Goal: Task Accomplishment & Management: Manage account settings

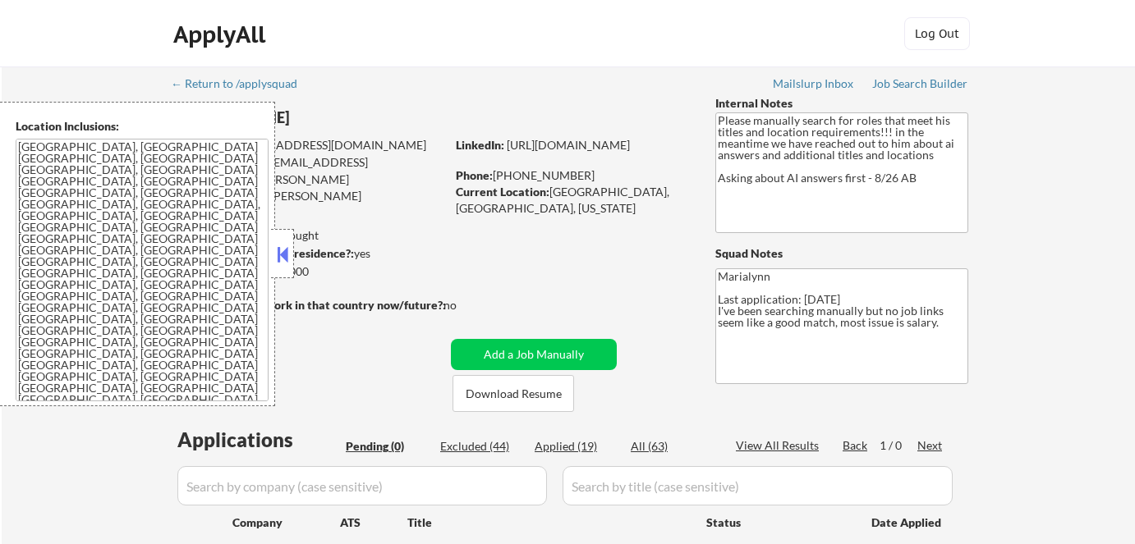
scroll to position [74, 0]
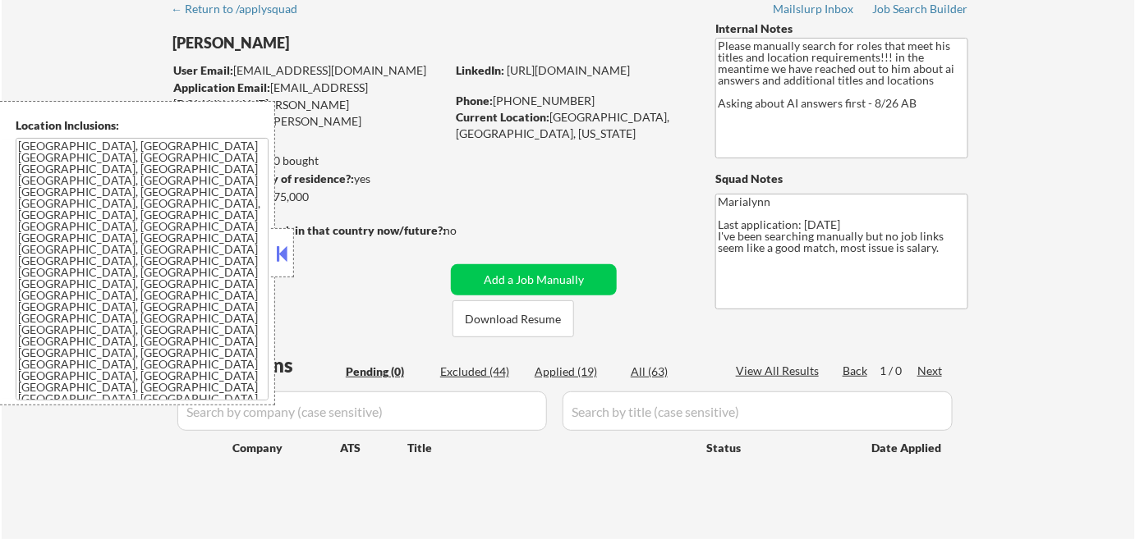
click at [287, 246] on button at bounding box center [282, 253] width 18 height 25
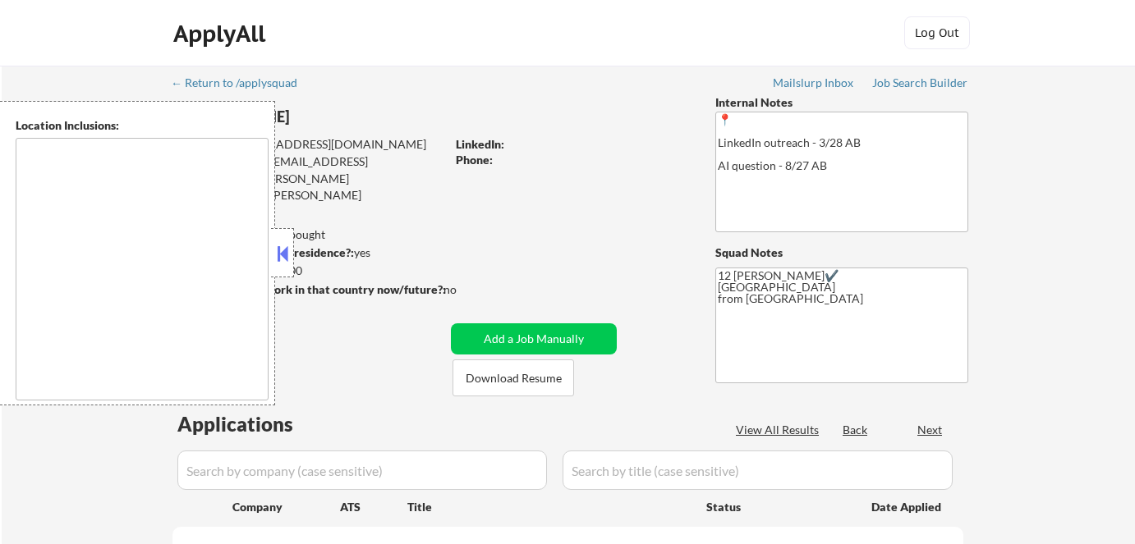
type textarea "Remote US Anywhere in [GEOGRAPHIC_DATA] [GEOGRAPHIC_DATA], [GEOGRAPHIC_DATA] [G…"
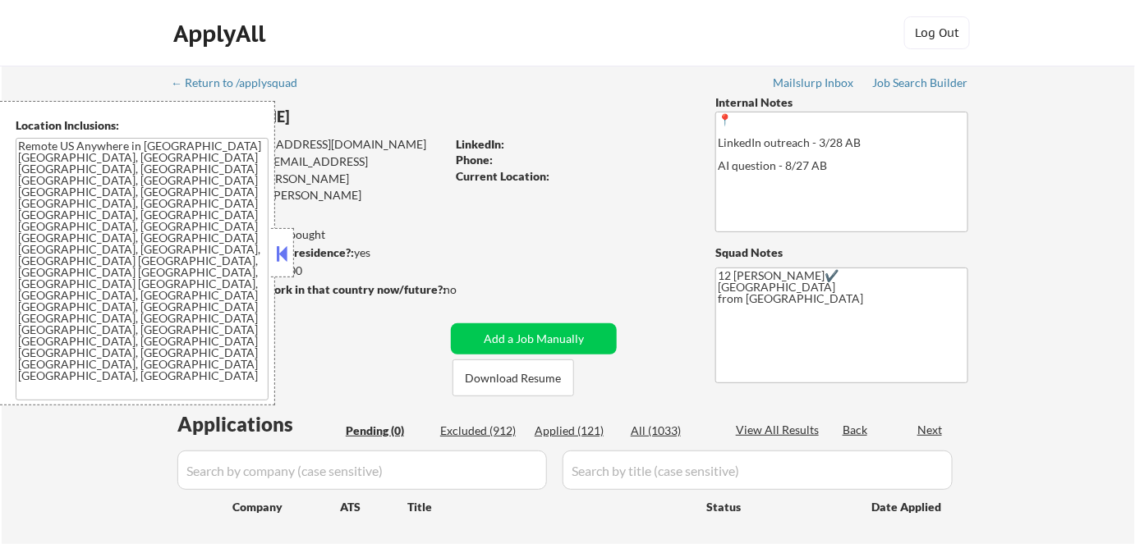
click at [282, 242] on button at bounding box center [282, 253] width 18 height 25
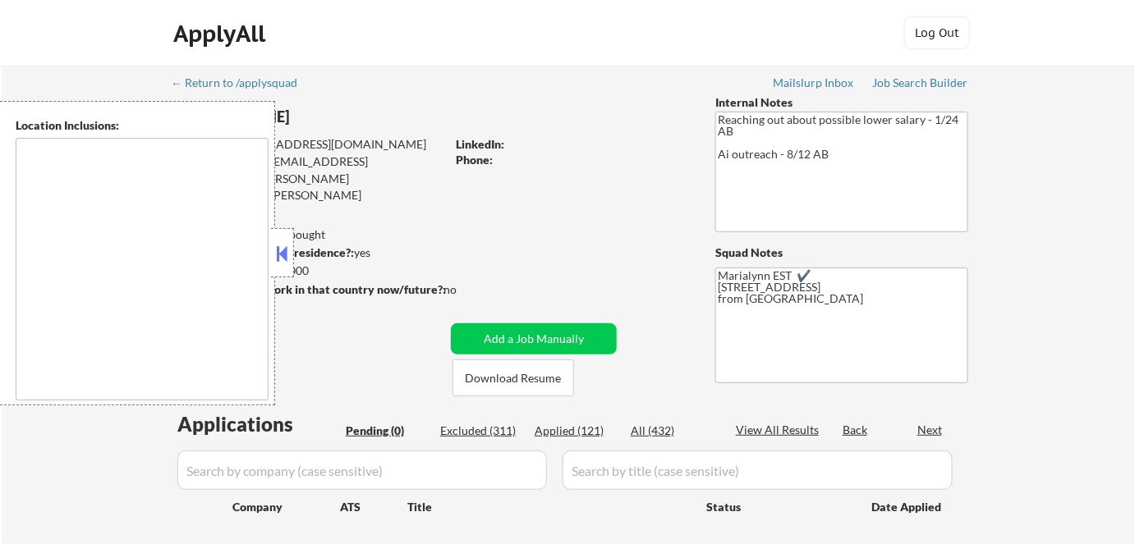
type textarea "remote"
click at [282, 258] on button at bounding box center [282, 253] width 18 height 25
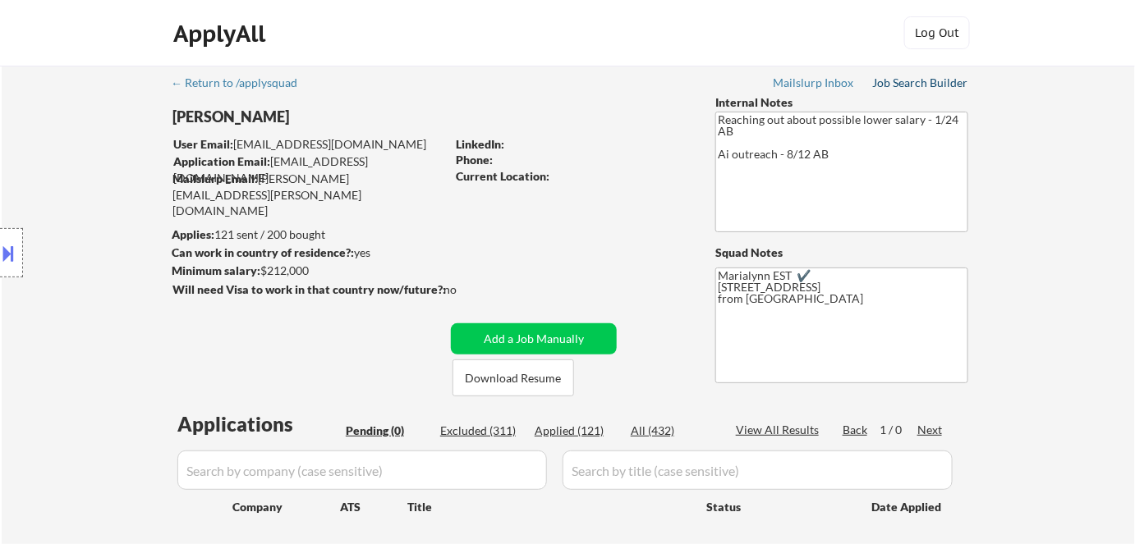
click at [941, 84] on div "Job Search Builder" at bounding box center [920, 82] width 96 height 11
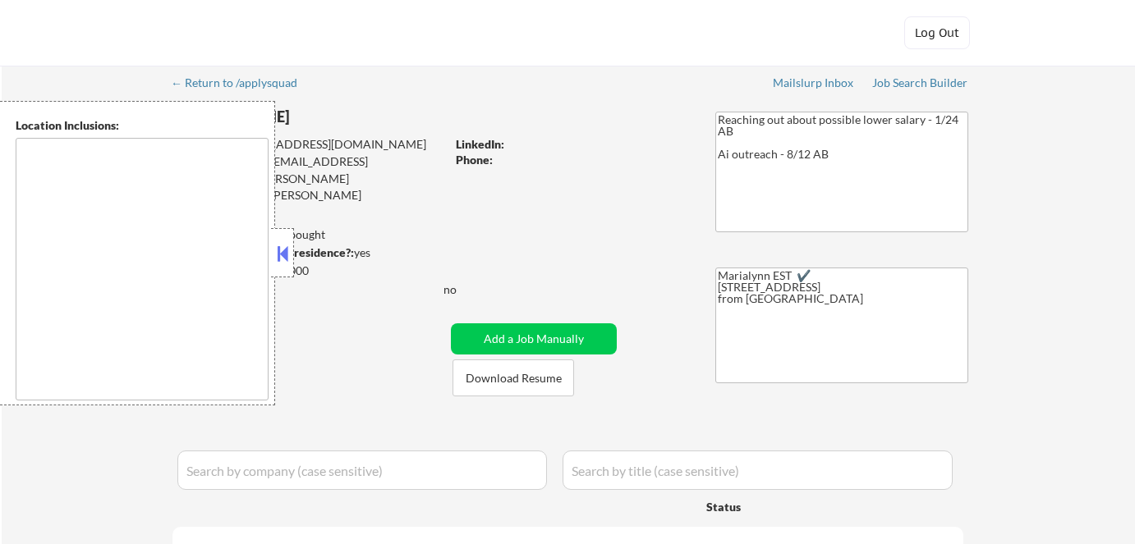
type textarea "remote"
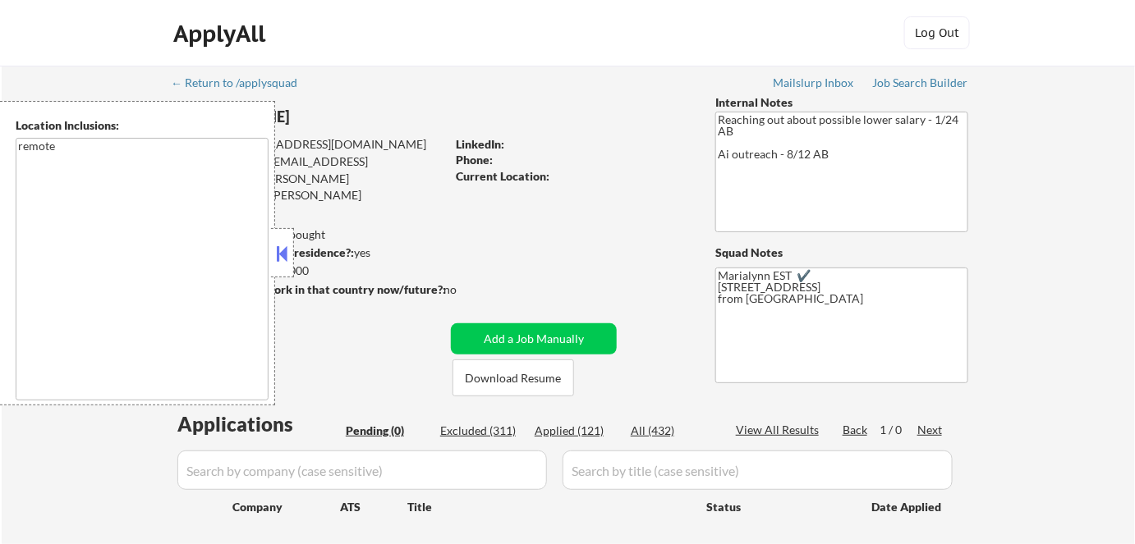
click at [279, 252] on button at bounding box center [282, 253] width 18 height 25
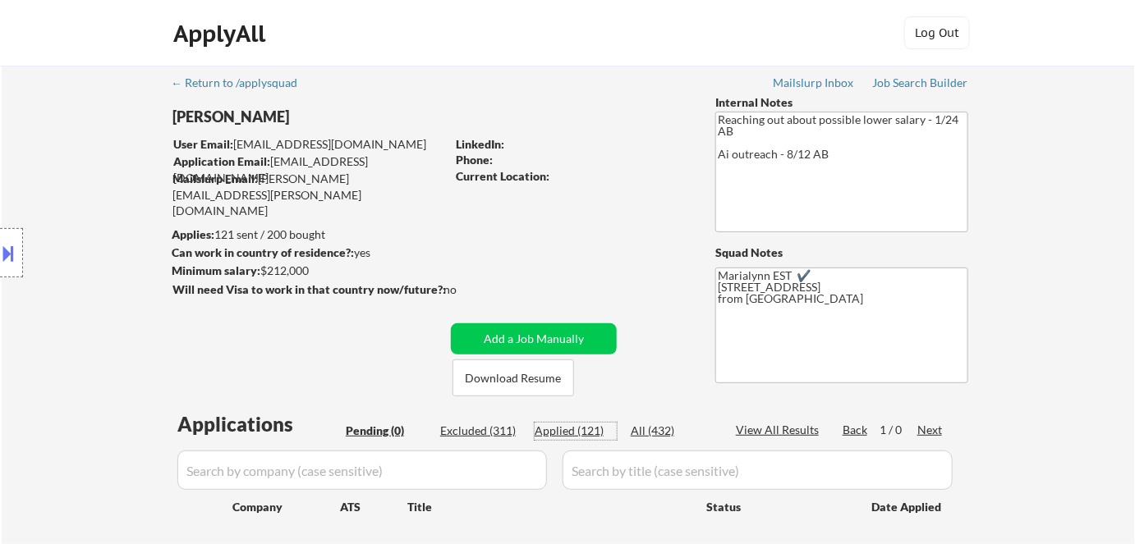
click at [592, 429] on div "Applied (121)" at bounding box center [576, 431] width 82 height 16
click at [562, 428] on div "Applied (121)" at bounding box center [576, 431] width 82 height 16
select select ""applied""
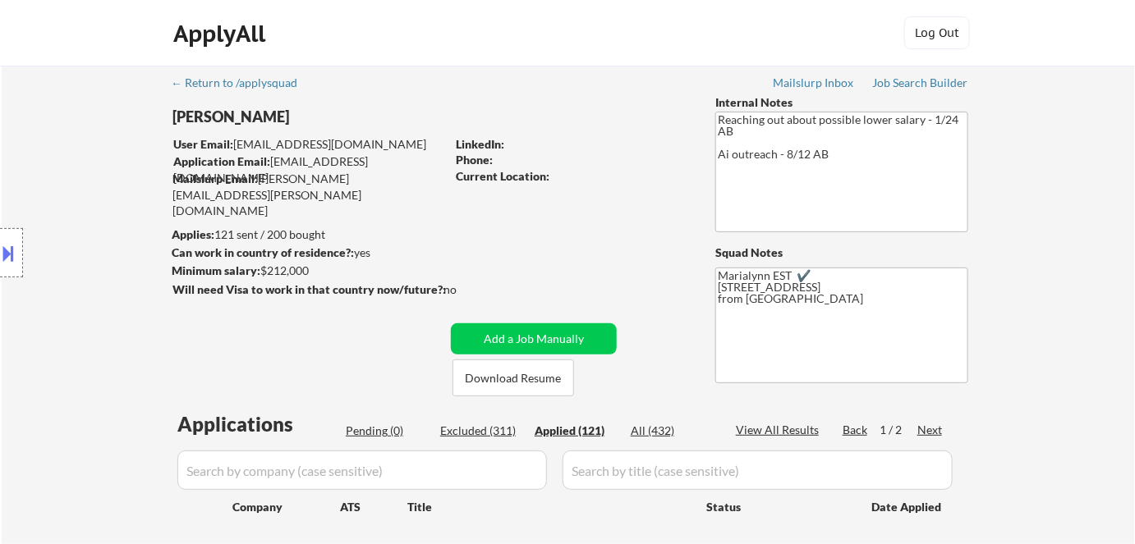
select select ""applied""
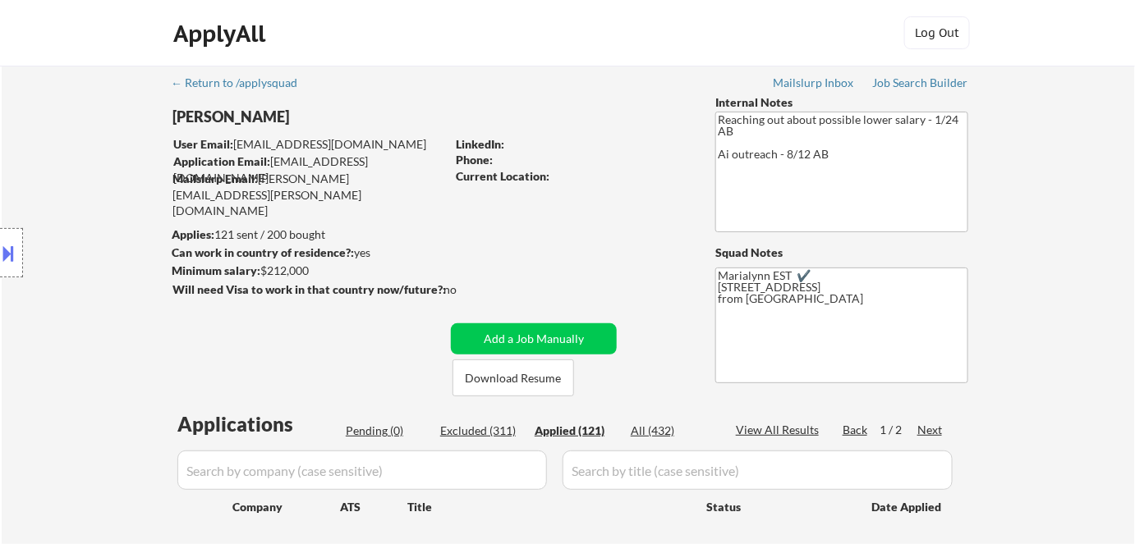
select select ""applied""
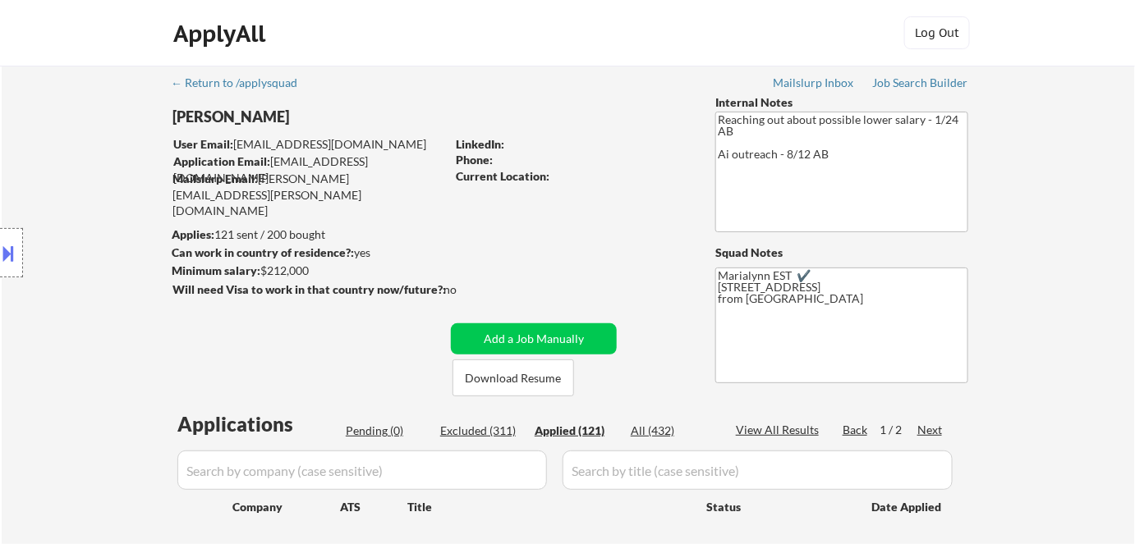
select select ""applied""
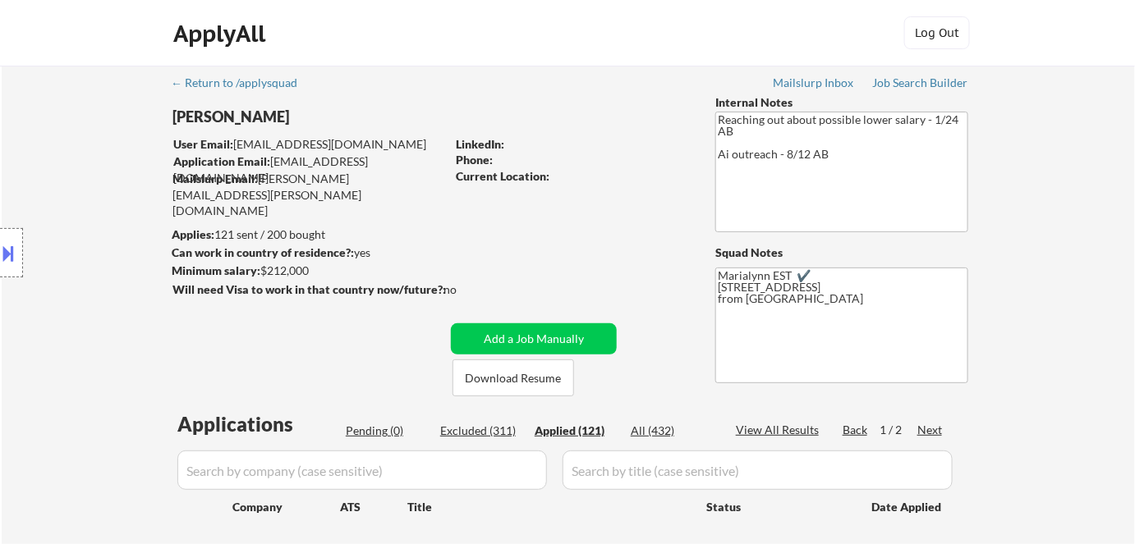
select select ""applied""
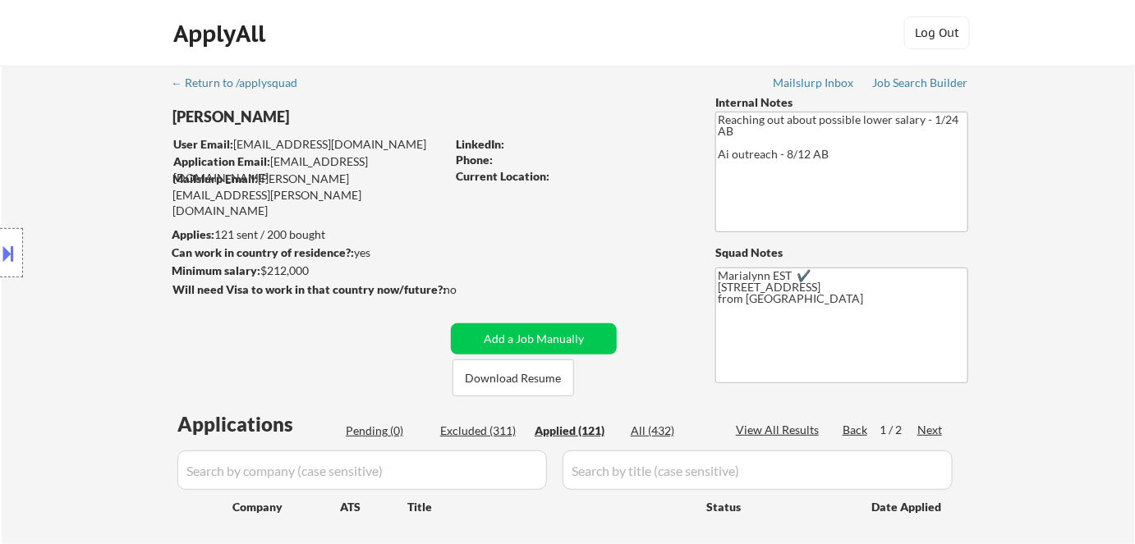
select select ""applied""
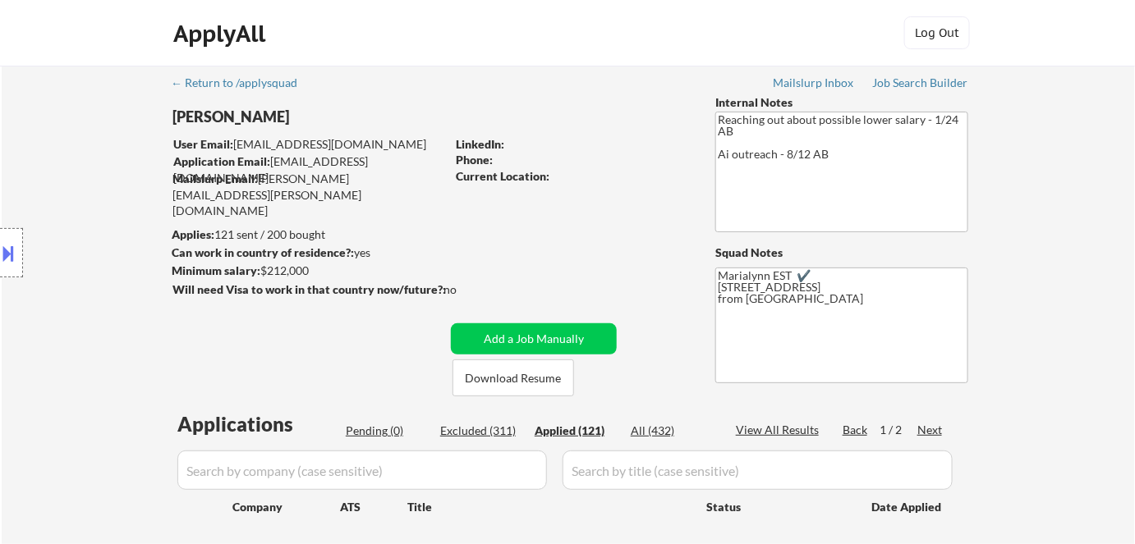
select select ""applied""
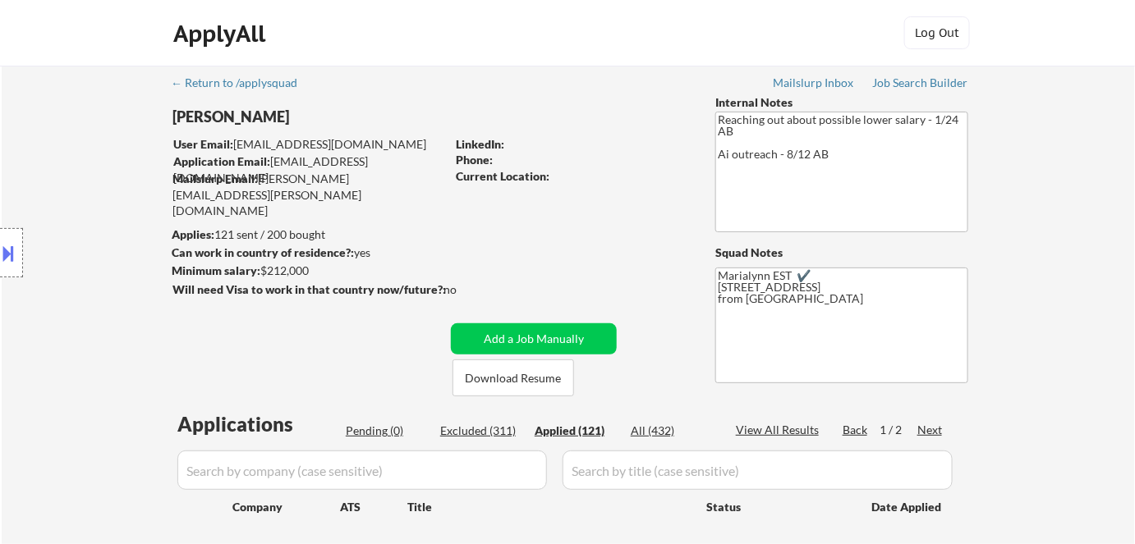
select select ""applied""
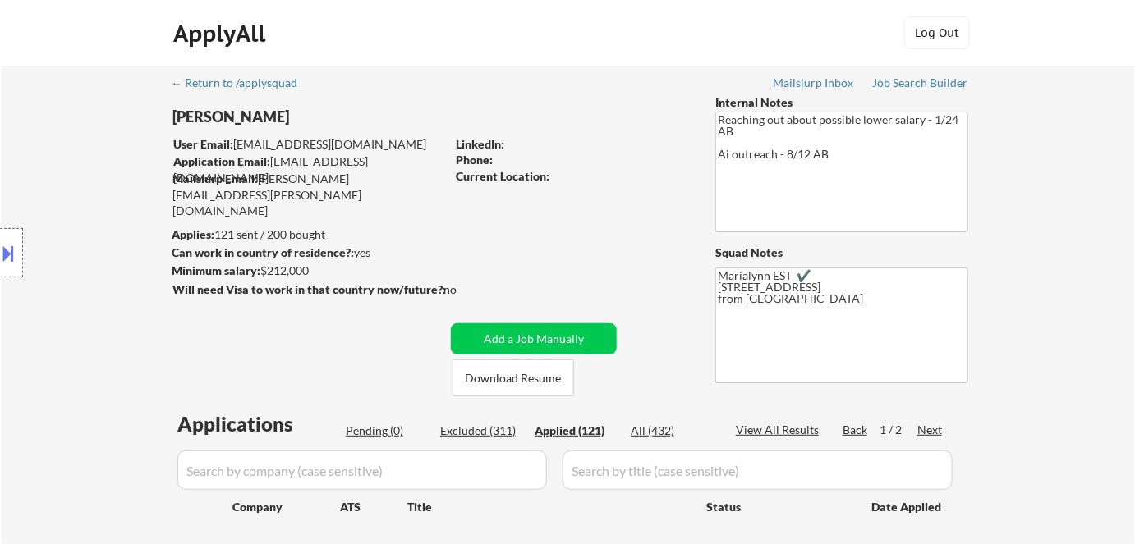
select select ""applied""
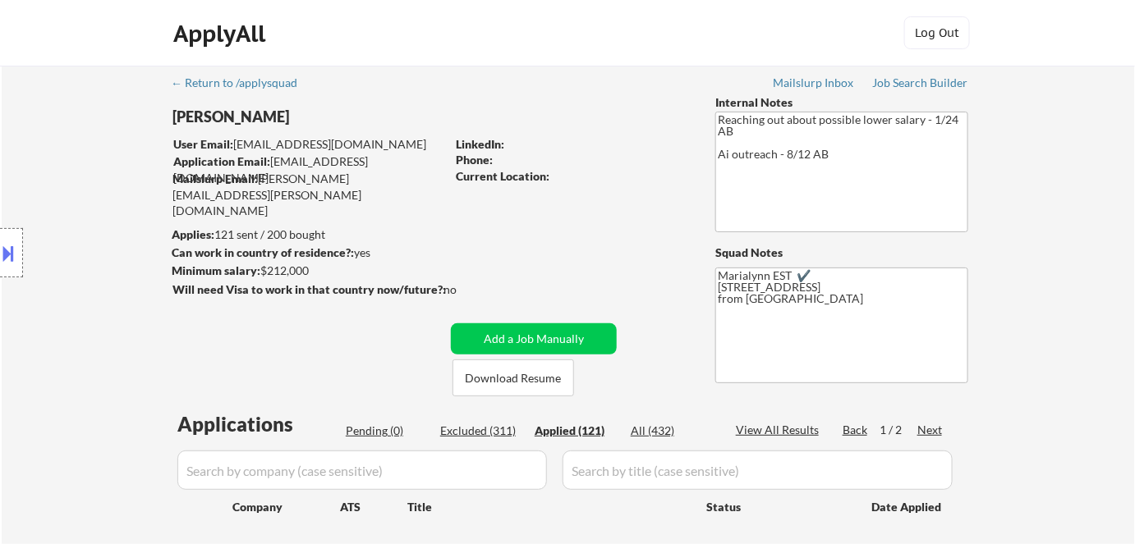
select select ""applied""
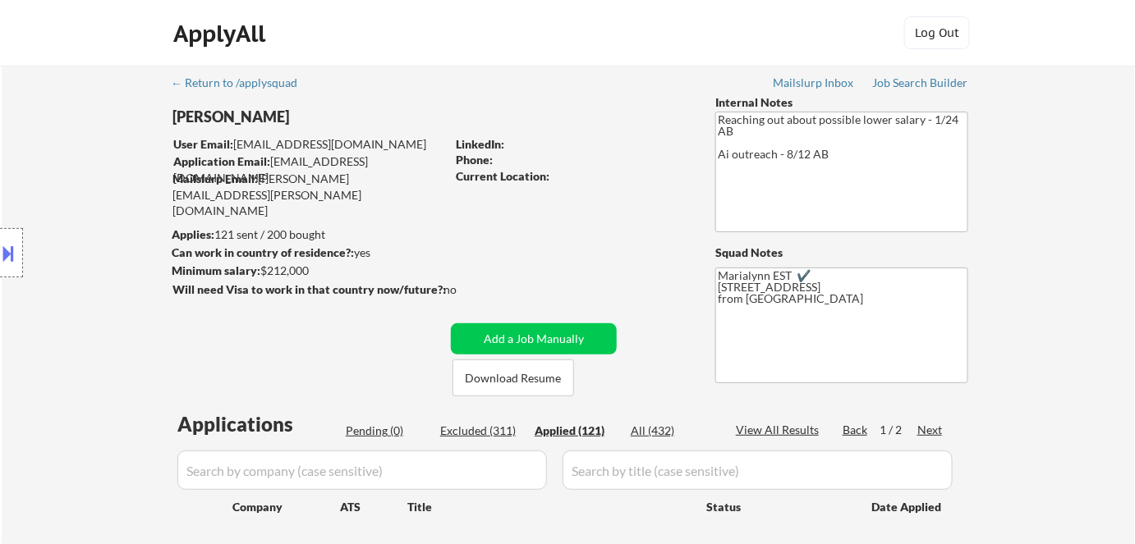
select select ""applied""
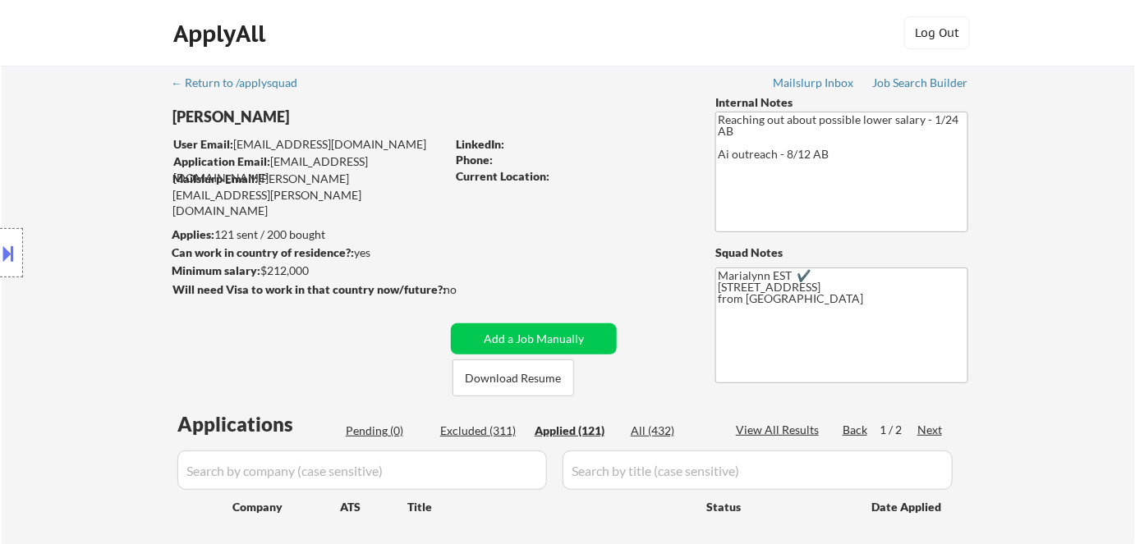
select select ""applied""
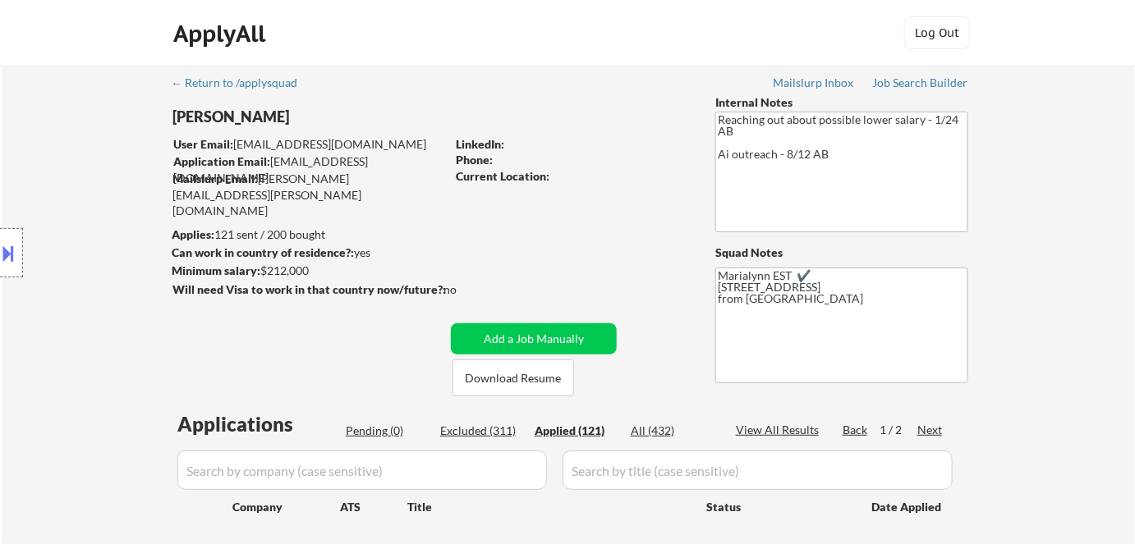
select select ""applied""
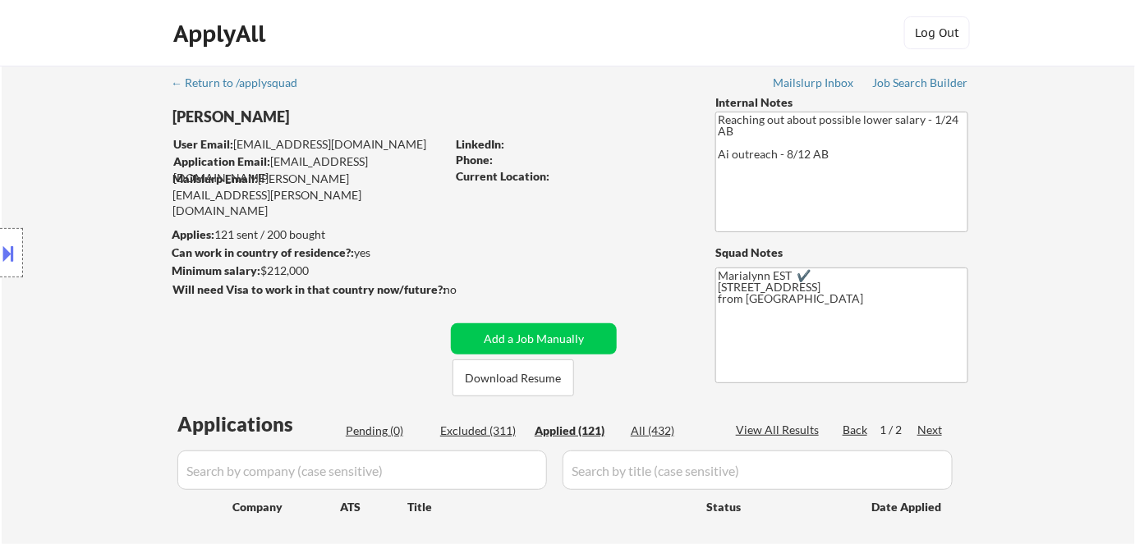
select select ""applied""
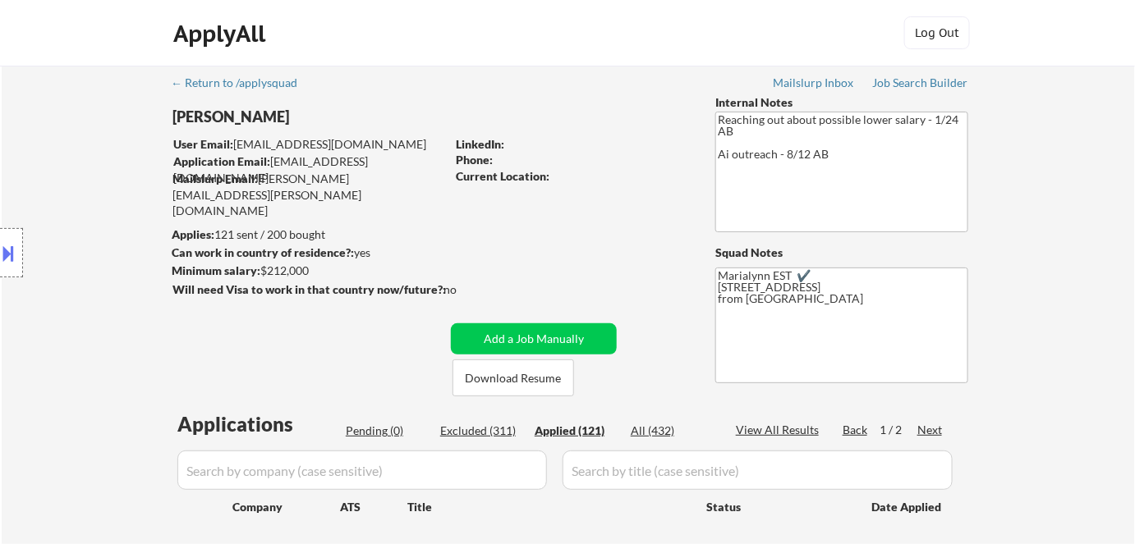
select select ""applied""
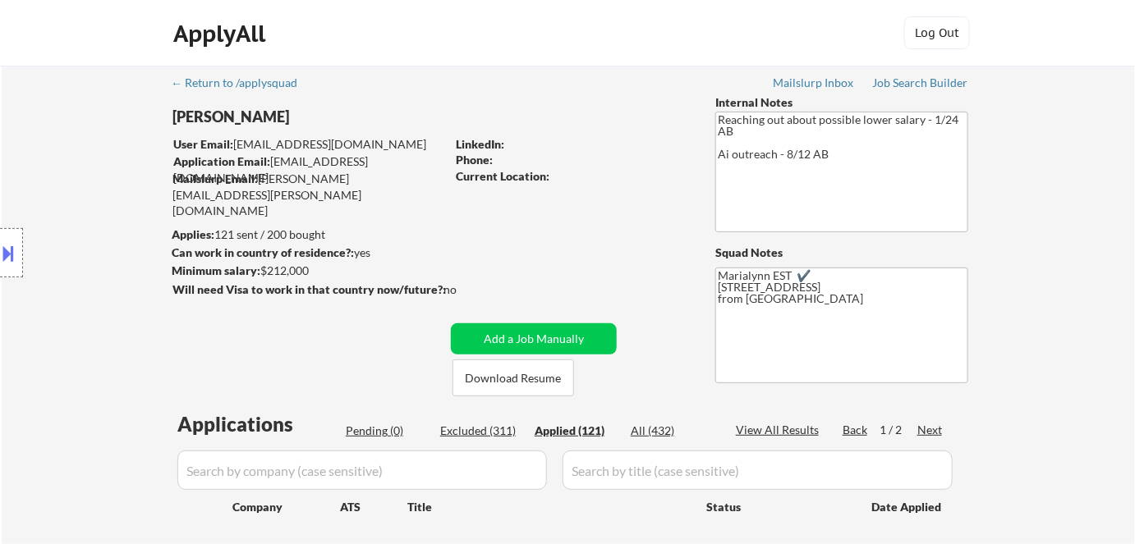
select select ""applied""
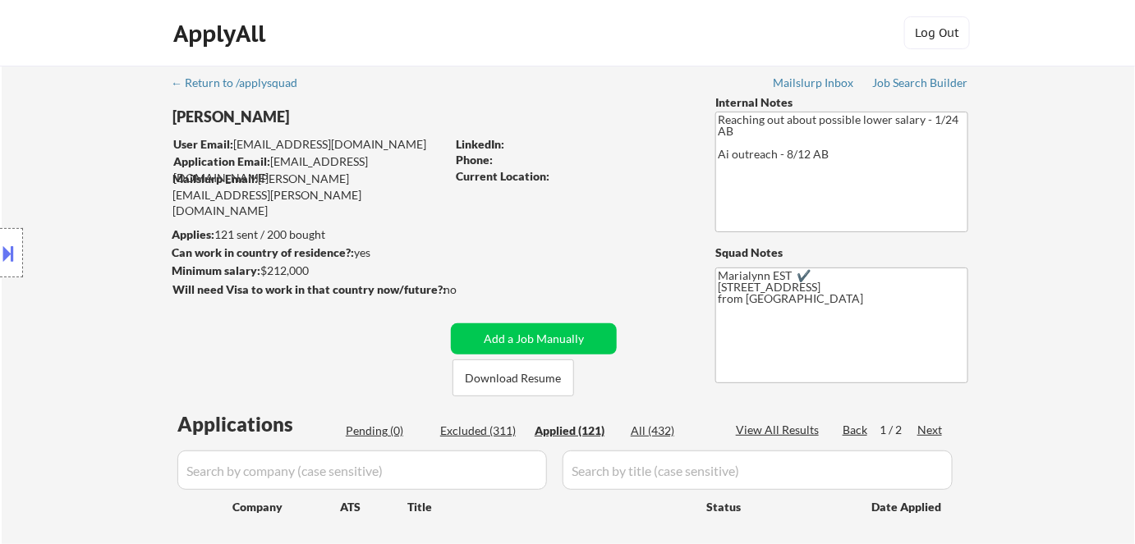
select select ""applied""
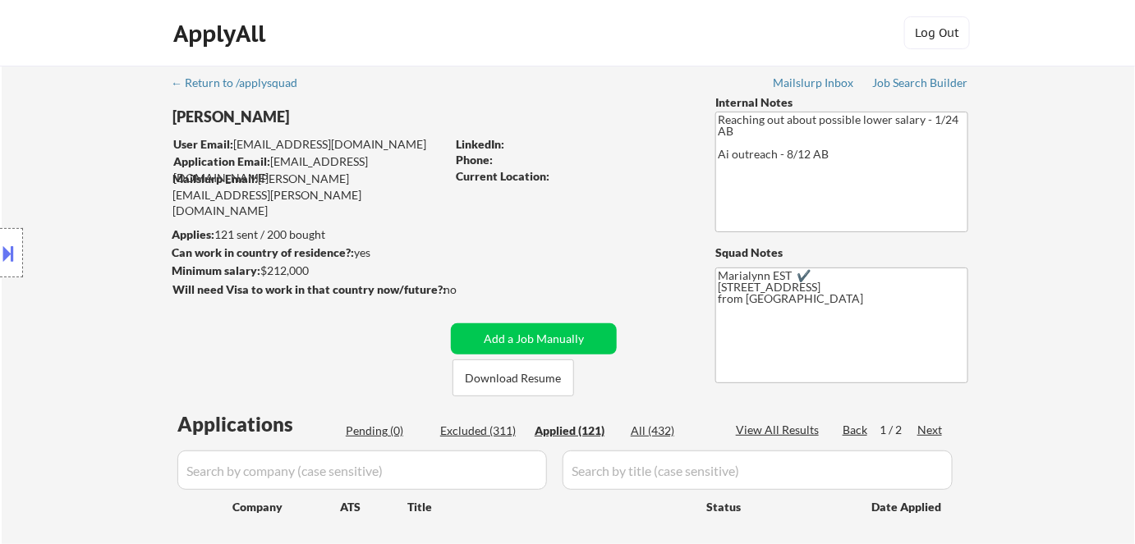
select select ""applied""
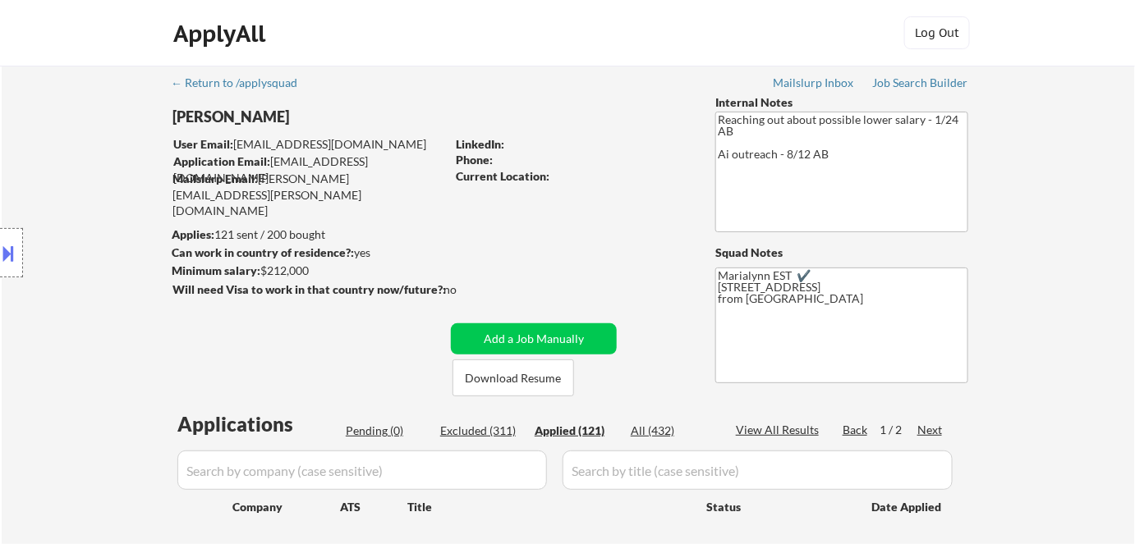
select select ""applied""
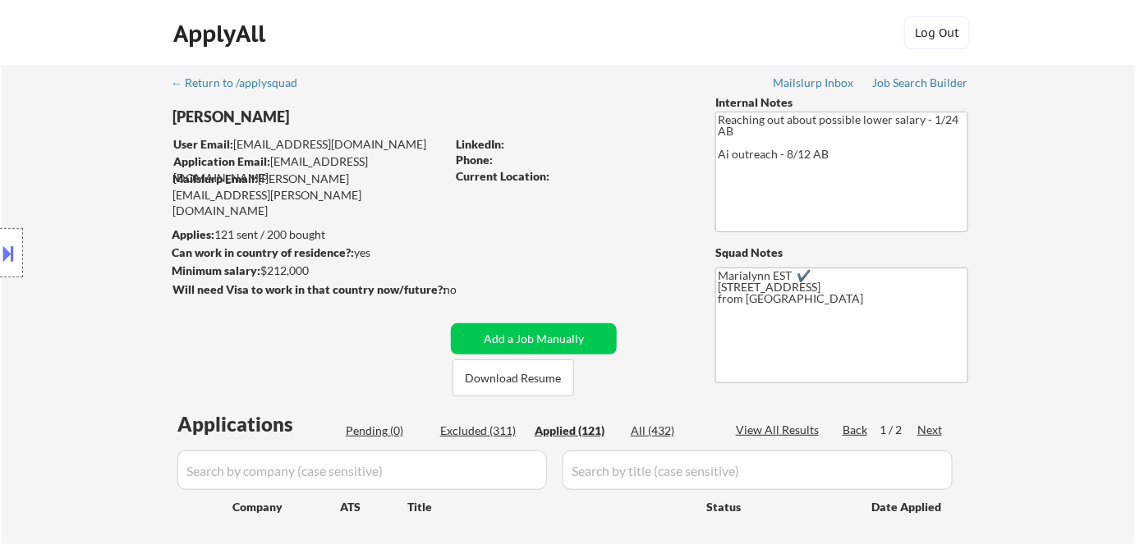
select select ""applied""
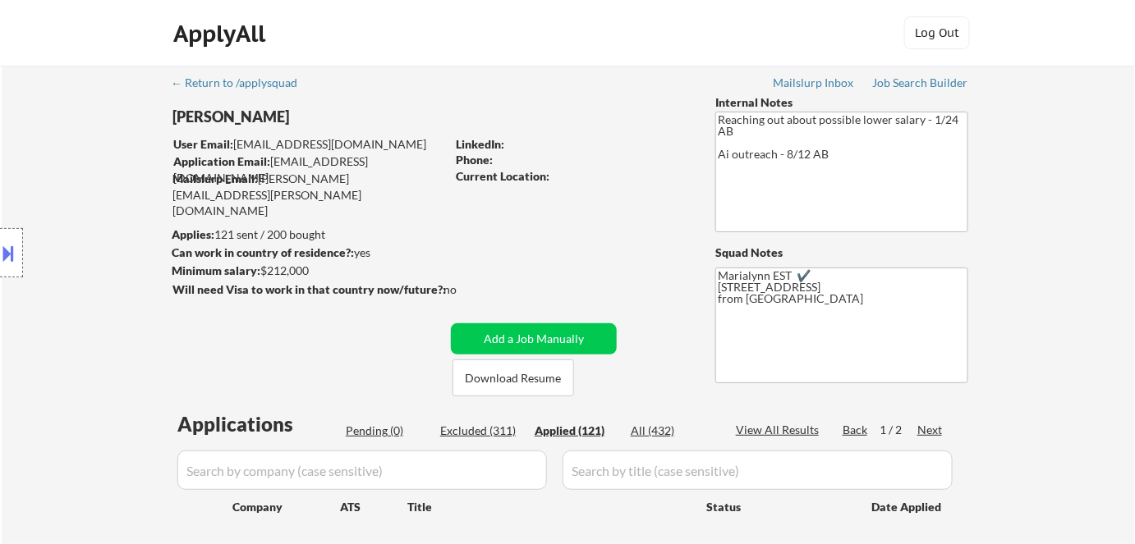
select select ""applied""
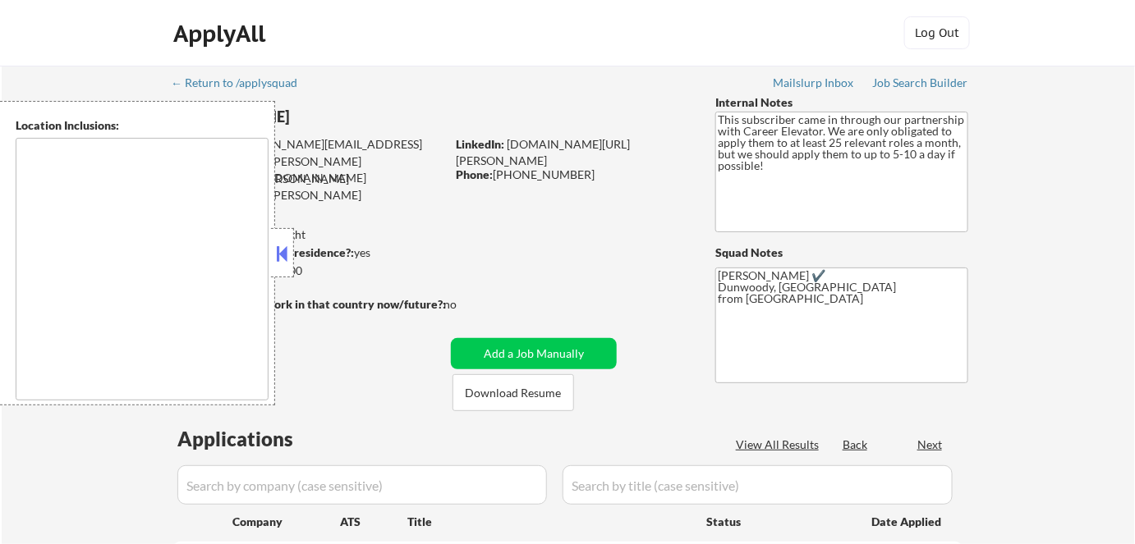
select select ""pending""
type textarea "Pensacola, FL Gulf Breeze, FL Ferry Pass, FL Brent, FL Ensley, FL Bellview, FL …"
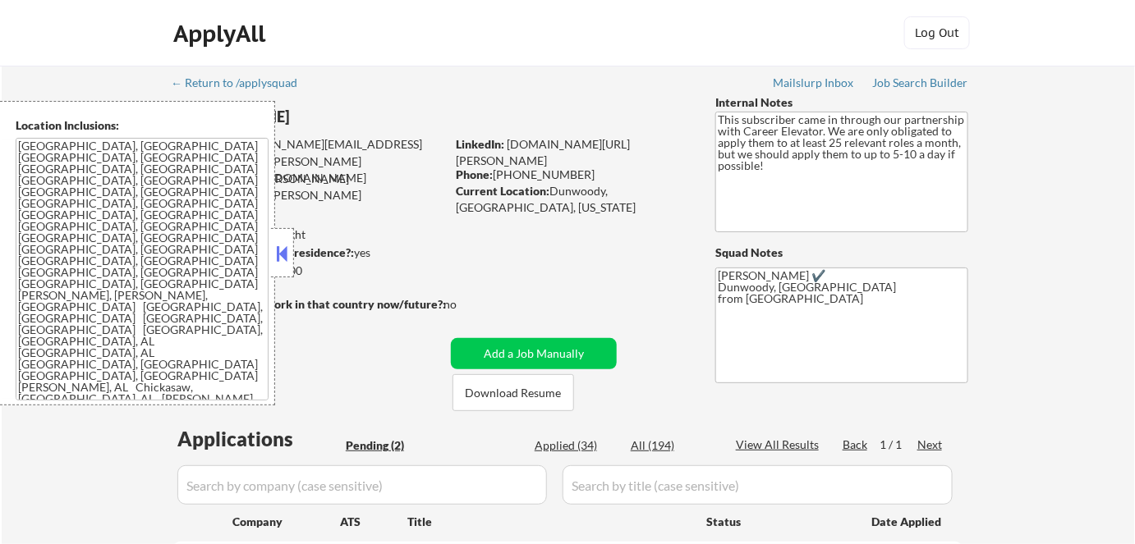
drag, startPoint x: 282, startPoint y: 248, endPoint x: 295, endPoint y: 238, distance: 16.4
click at [282, 248] on button at bounding box center [282, 253] width 18 height 25
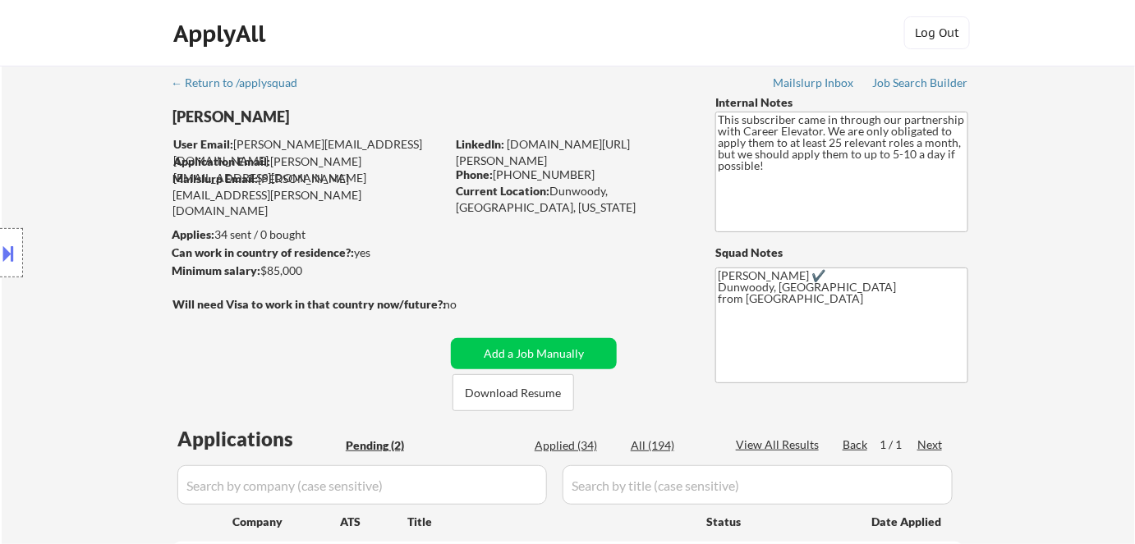
scroll to position [74, 0]
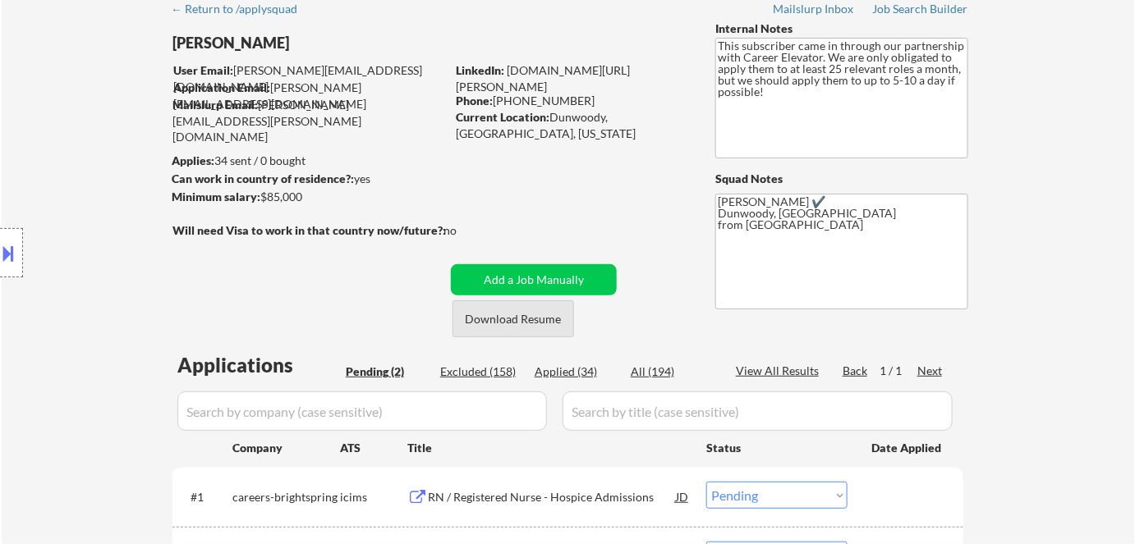
click at [486, 322] on button "Download Resume" at bounding box center [513, 319] width 122 height 37
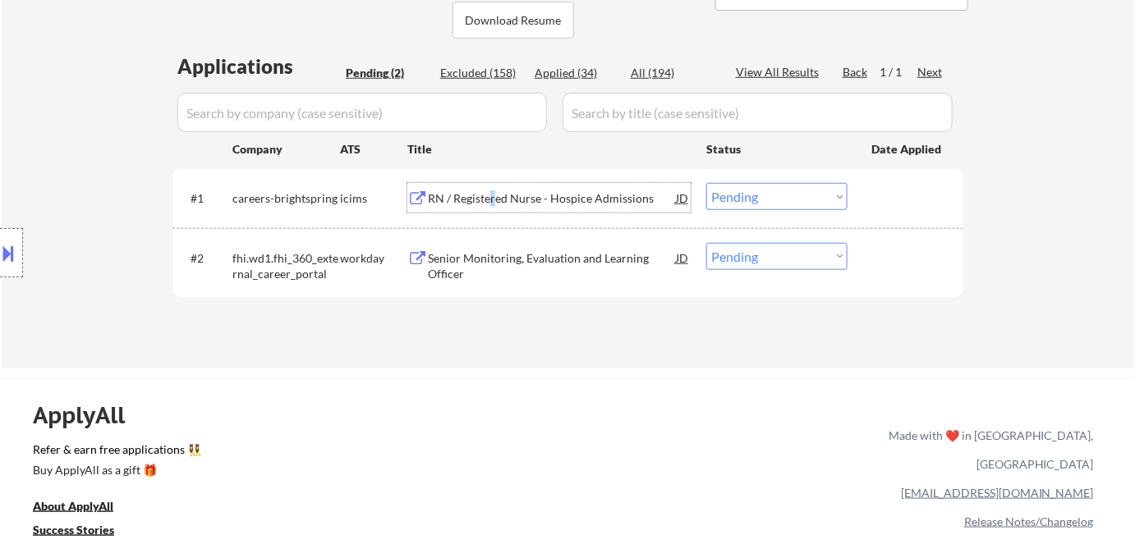
click at [493, 193] on div "RN / Registered Nurse - Hospice Admissions" at bounding box center [552, 198] width 248 height 16
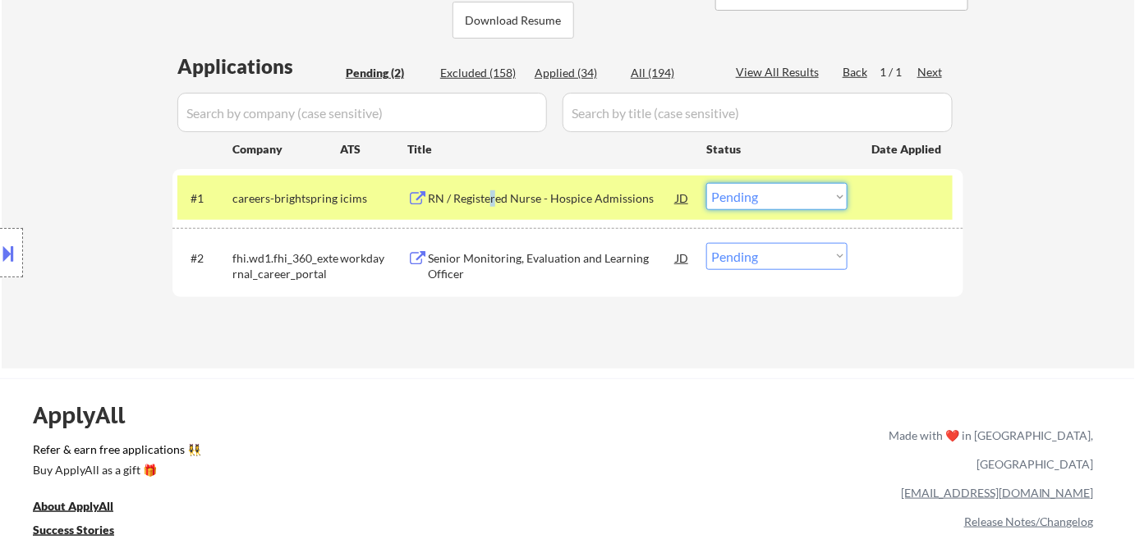
drag, startPoint x: 781, startPoint y: 188, endPoint x: 784, endPoint y: 206, distance: 18.4
click at [782, 189] on select "Choose an option... Pending Applied Excluded (Questions) Excluded (Expired) Exc…" at bounding box center [776, 196] width 141 height 27
click at [706, 183] on select "Choose an option... Pending Applied Excluded (Questions) Excluded (Expired) Exc…" at bounding box center [776, 196] width 141 height 27
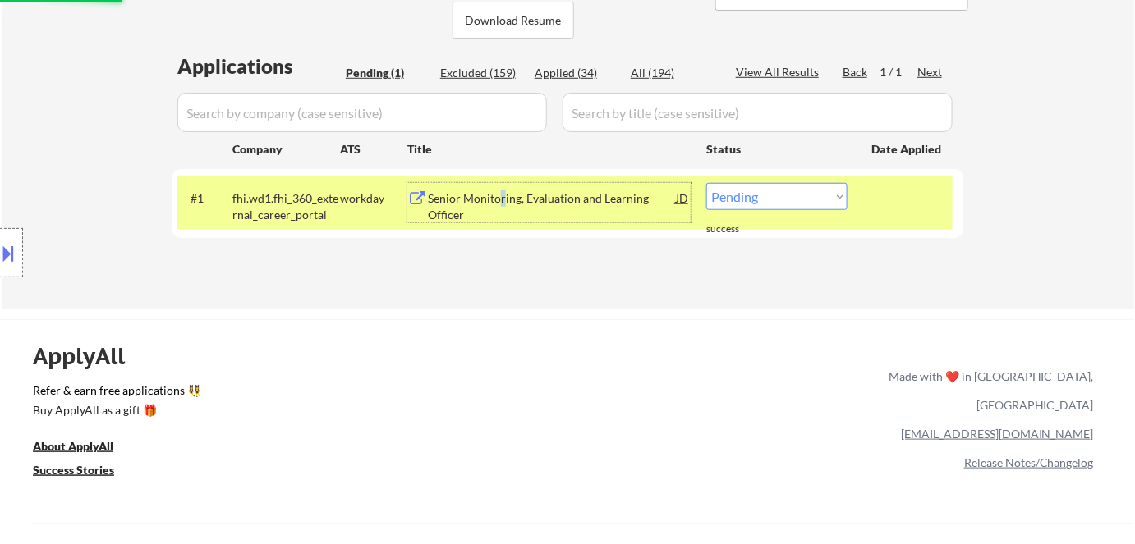
click at [502, 200] on div "Senior Monitoring, Evaluation and Learning Officer" at bounding box center [552, 206] width 248 height 32
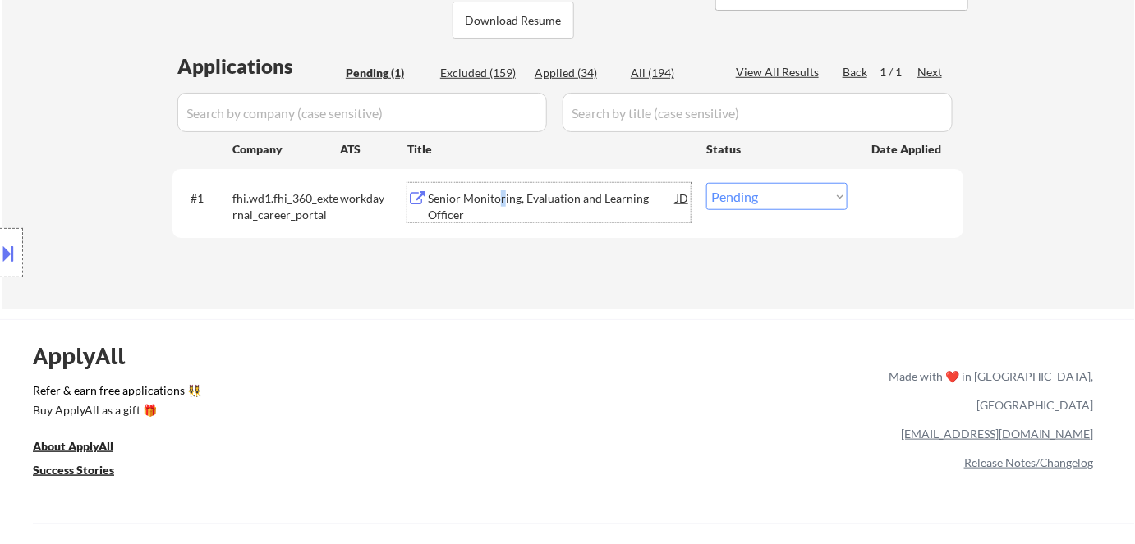
drag, startPoint x: 773, startPoint y: 193, endPoint x: 773, endPoint y: 209, distance: 15.6
click at [773, 195] on select "Choose an option... Pending Applied Excluded (Questions) Excluded (Expired) Exc…" at bounding box center [776, 196] width 141 height 27
click at [706, 183] on select "Choose an option... Pending Applied Excluded (Questions) Excluded (Expired) Exc…" at bounding box center [776, 196] width 141 height 27
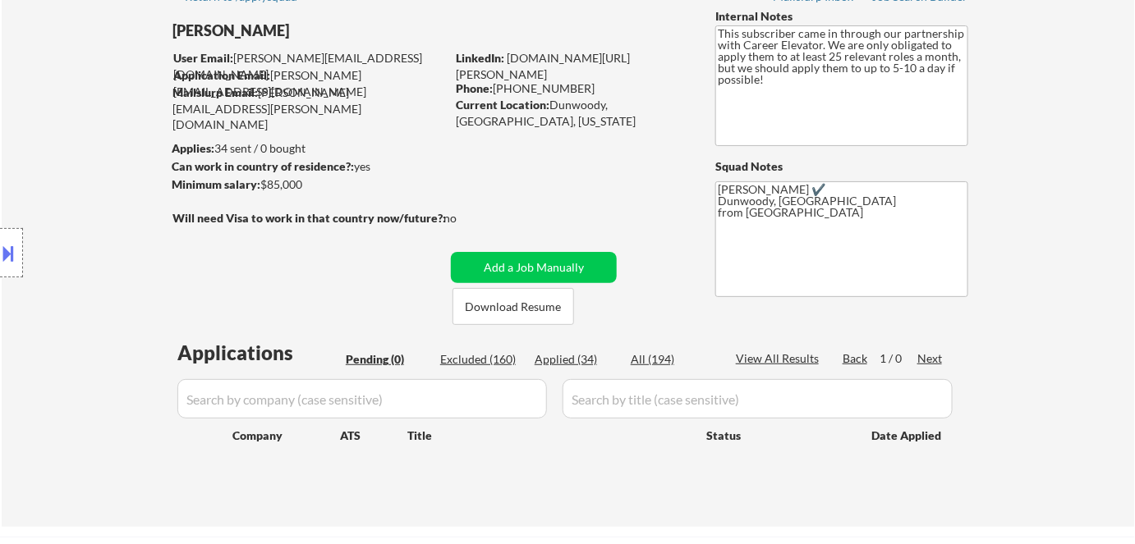
scroll to position [74, 0]
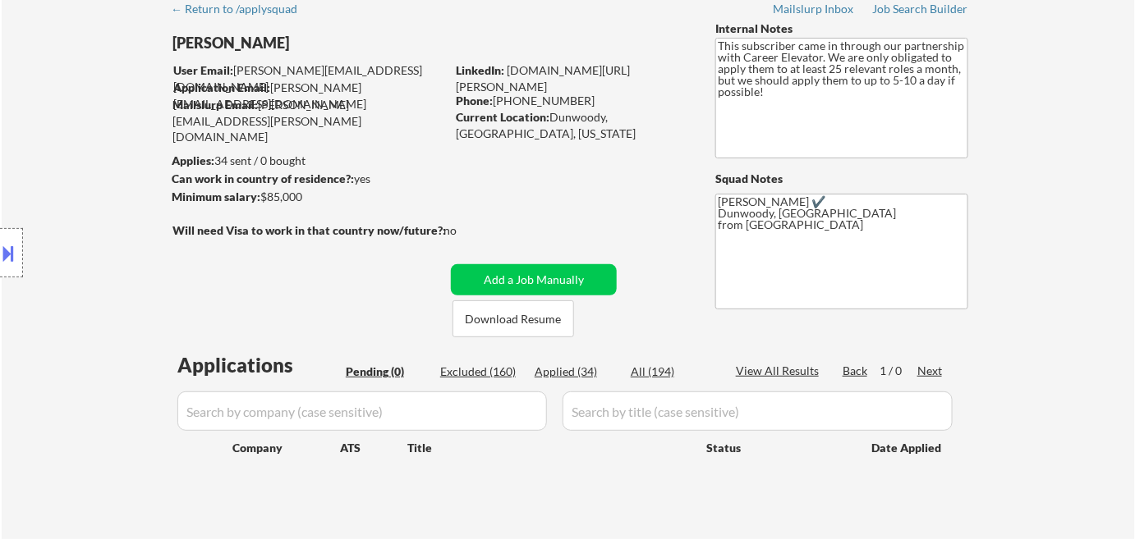
click at [541, 374] on div "Applied (34)" at bounding box center [576, 372] width 82 height 16
select select ""applied""
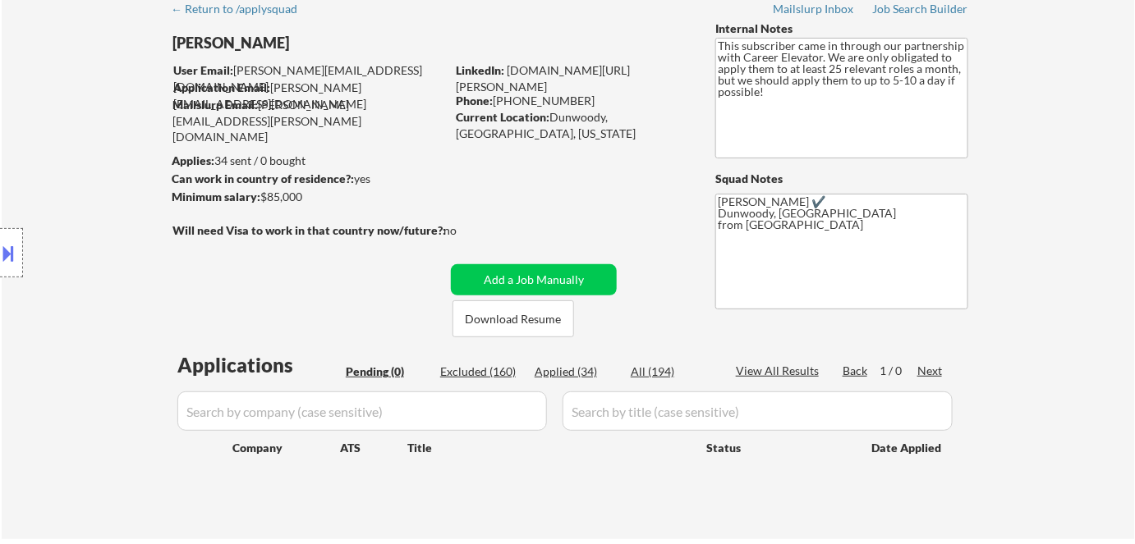
select select ""applied""
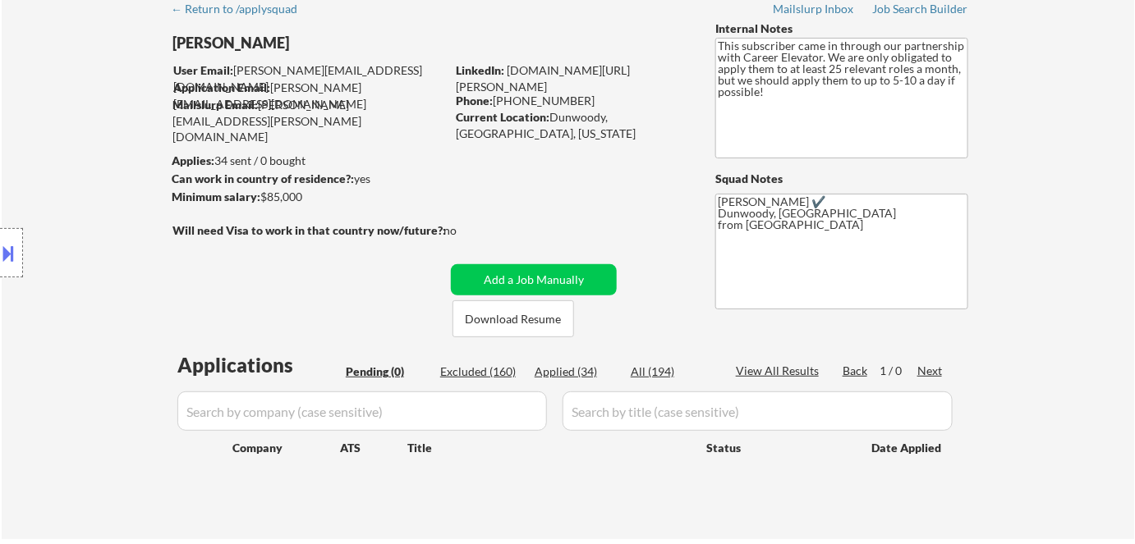
select select ""applied""
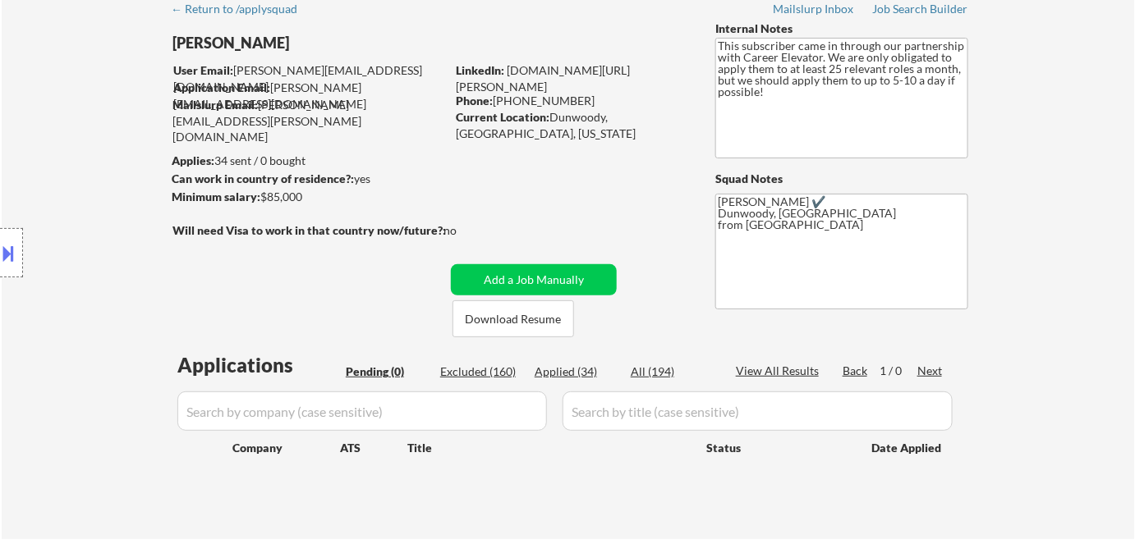
select select ""applied""
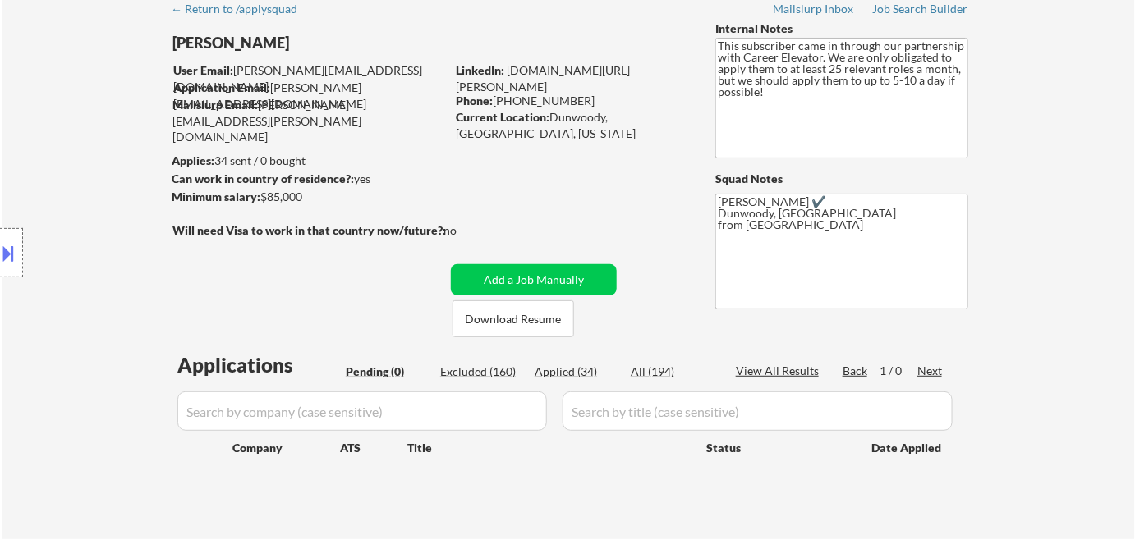
select select ""applied""
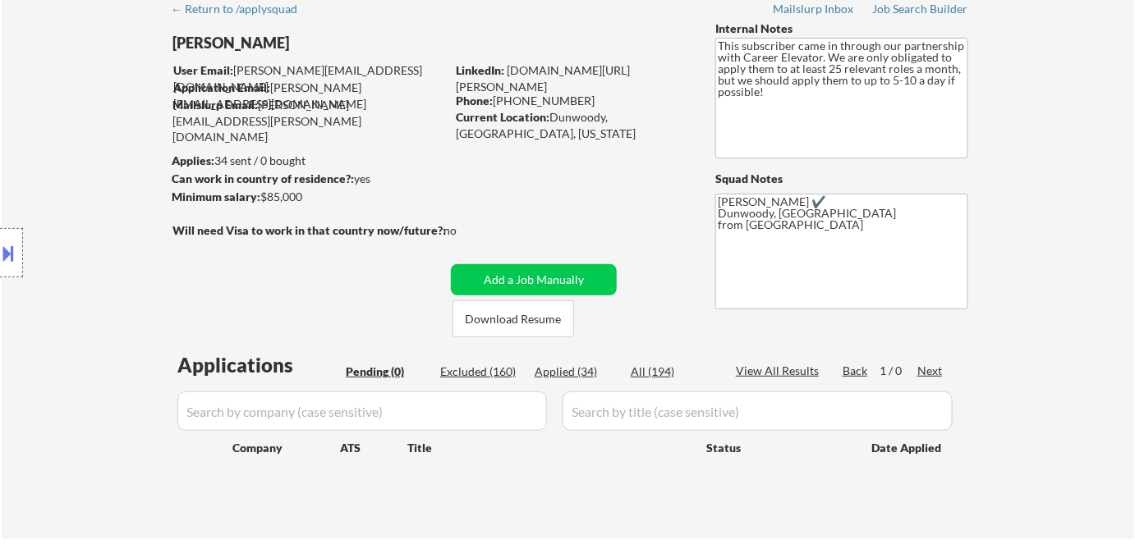
select select ""applied""
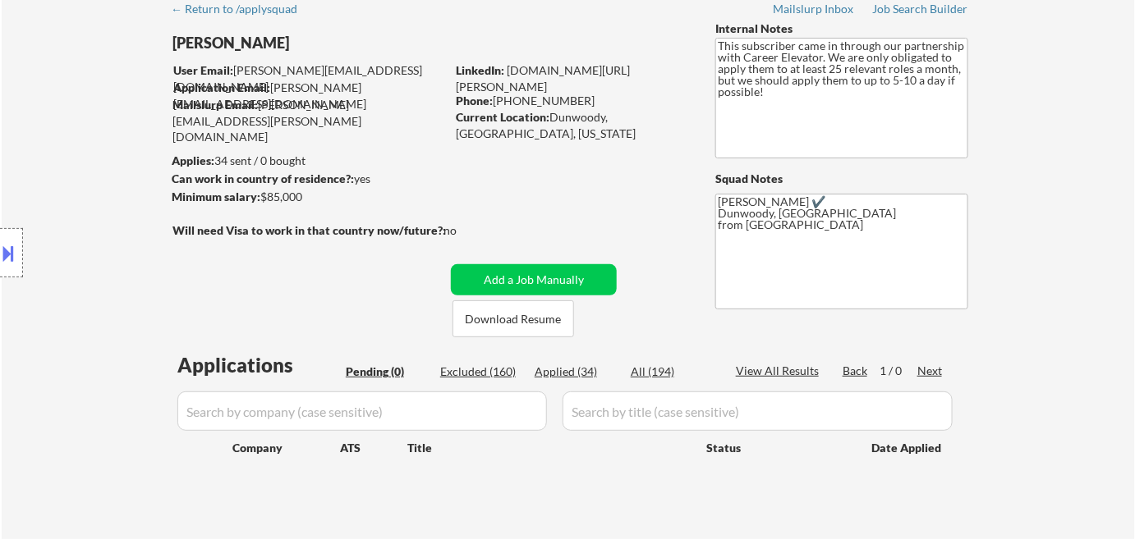
select select ""applied""
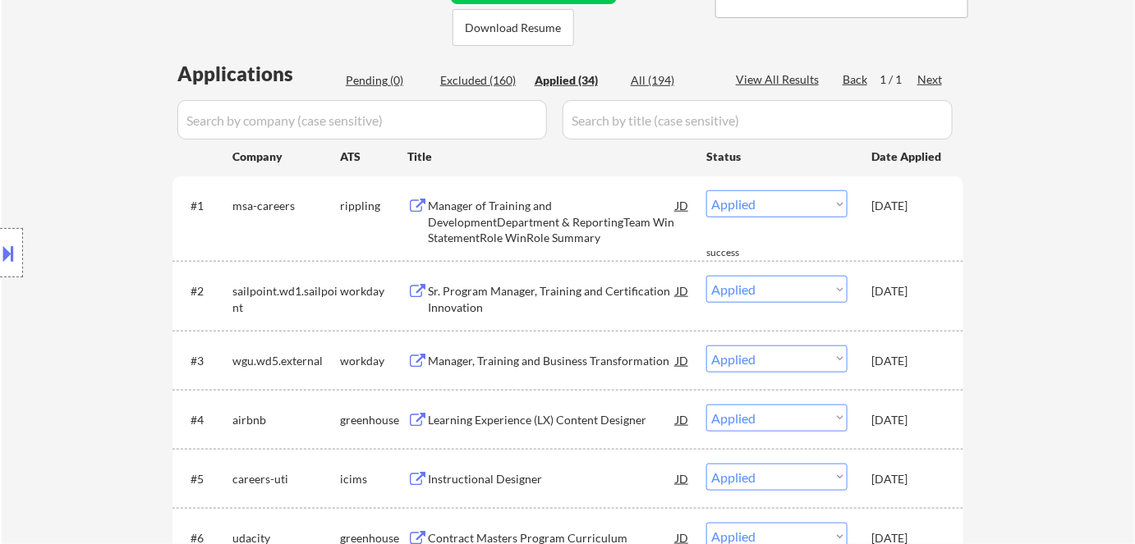
scroll to position [373, 0]
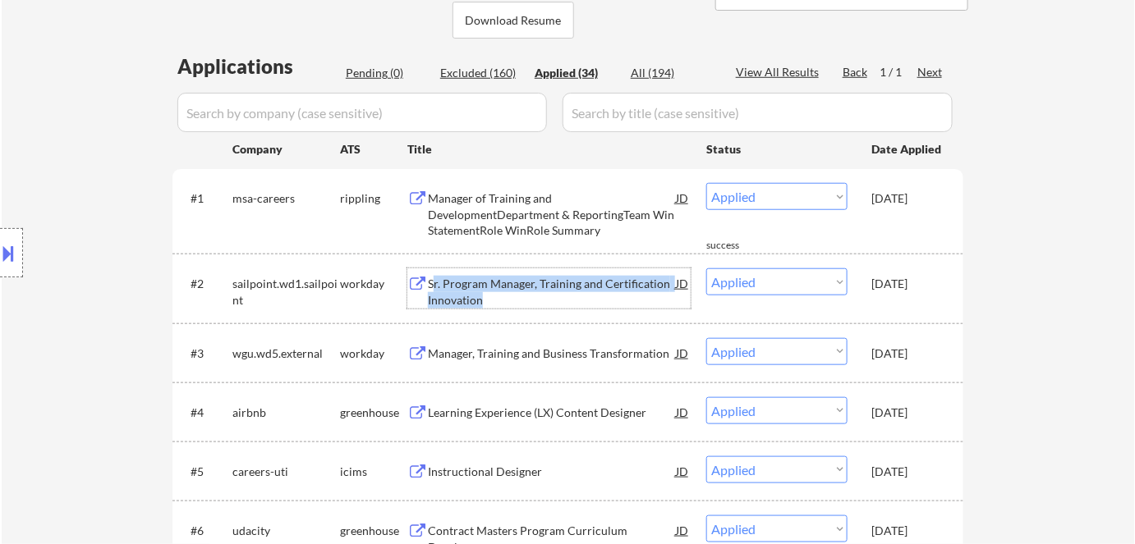
drag, startPoint x: 431, startPoint y: 279, endPoint x: 499, endPoint y: 296, distance: 70.1
click at [499, 296] on div "Sr. Program Manager, Training and Certification Innovation" at bounding box center [552, 292] width 248 height 32
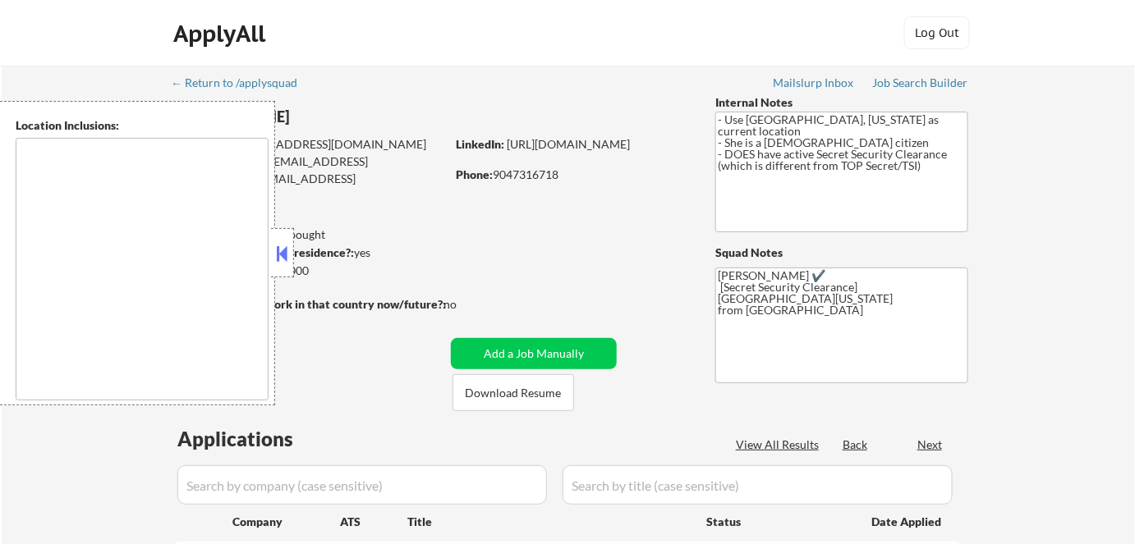
select select ""pending""
click at [283, 256] on button at bounding box center [282, 253] width 18 height 25
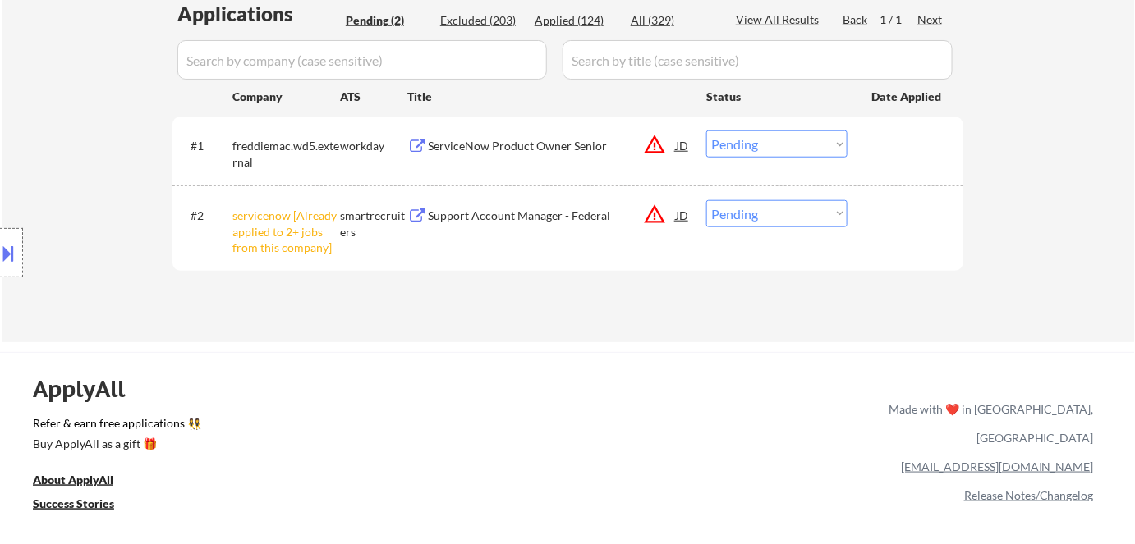
scroll to position [447, 0]
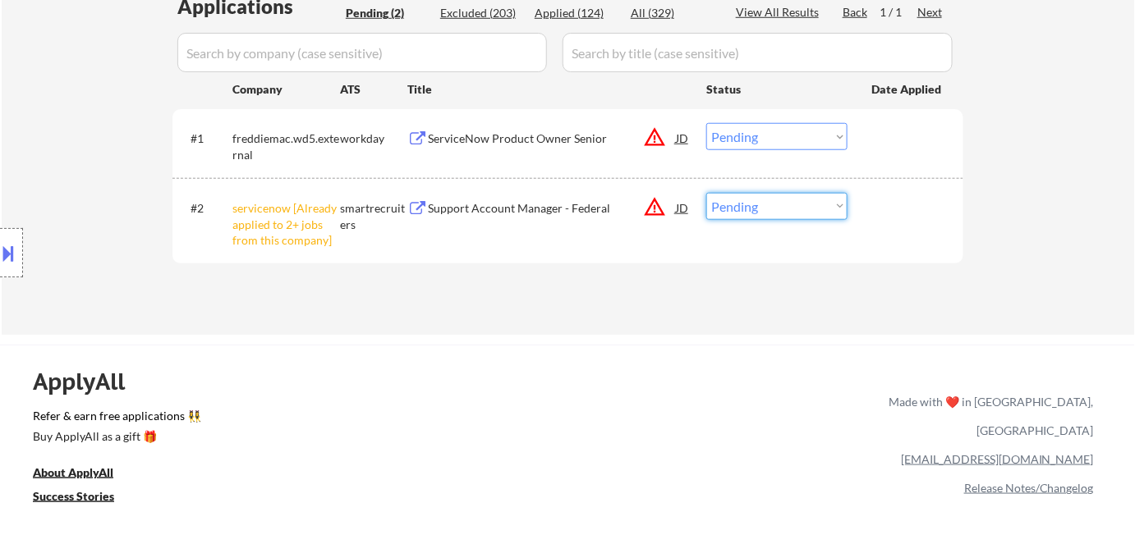
drag, startPoint x: 790, startPoint y: 206, endPoint x: 795, endPoint y: 218, distance: 13.3
click at [791, 206] on select "Choose an option... Pending Applied Excluded (Questions) Excluded (Expired) Exc…" at bounding box center [776, 206] width 141 height 27
select select ""excluded__other_""
click at [706, 193] on select "Choose an option... Pending Applied Excluded (Questions) Excluded (Expired) Exc…" at bounding box center [776, 206] width 141 height 27
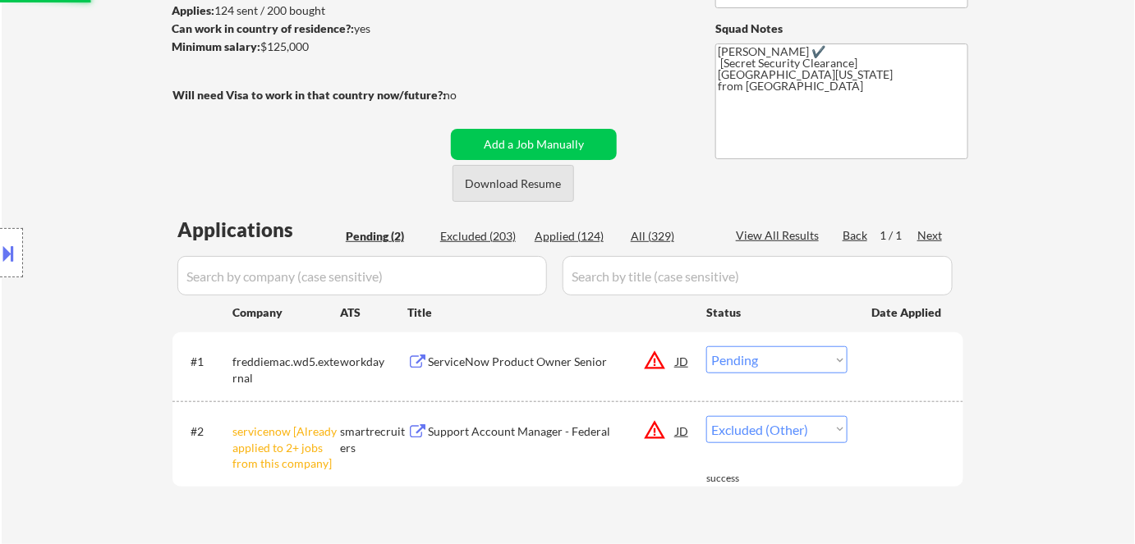
scroll to position [223, 0]
click at [512, 190] on button "Download Resume" at bounding box center [513, 184] width 122 height 37
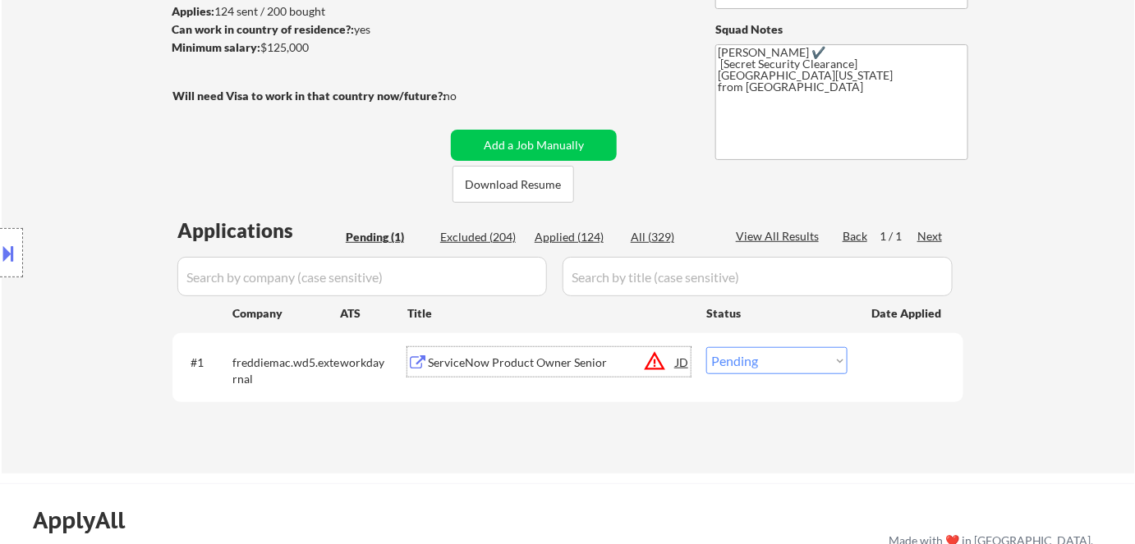
click at [523, 357] on div "ServiceNow Product Owner Senior" at bounding box center [552, 363] width 248 height 16
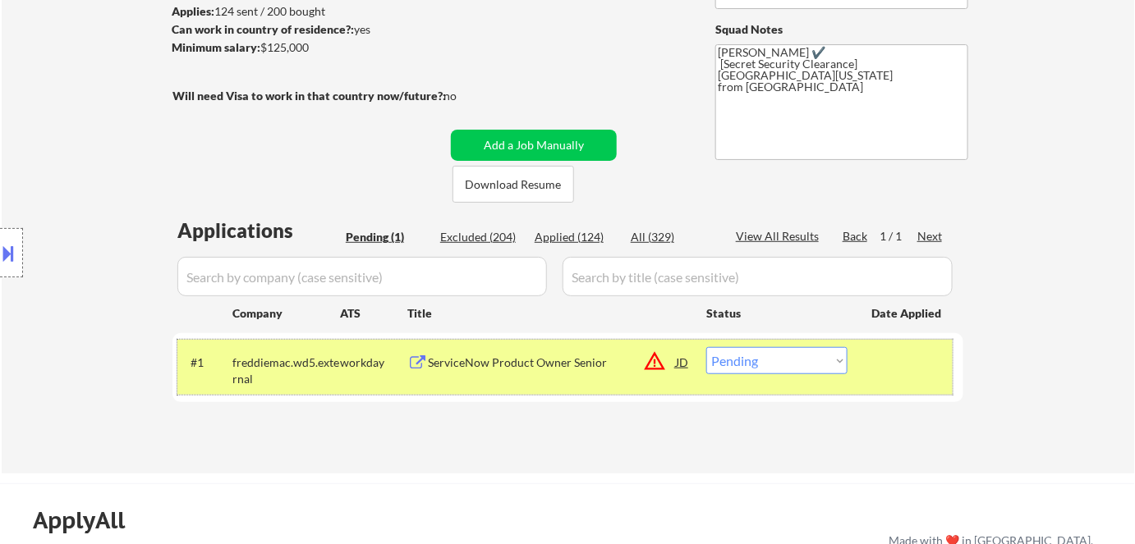
click at [748, 345] on div "#1 freddiemac.wd5.external workday ServiceNow Product Owner Senior JD warning_a…" at bounding box center [564, 367] width 775 height 54
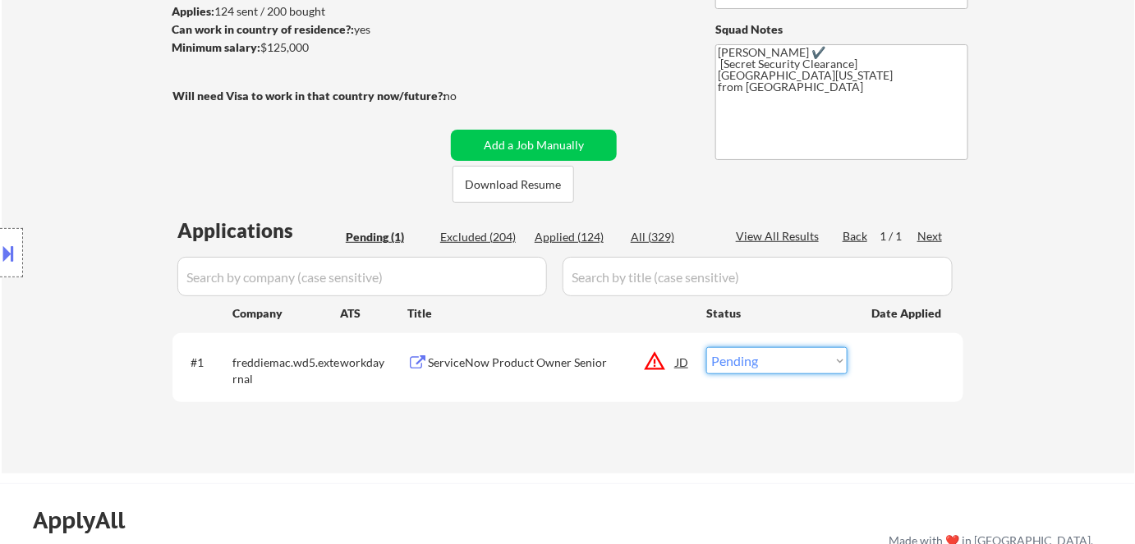
click at [756, 353] on select "Choose an option... Pending Applied Excluded (Questions) Excluded (Expired) Exc…" at bounding box center [776, 360] width 141 height 27
select select ""applied""
click at [706, 347] on select "Choose an option... Pending Applied Excluded (Questions) Excluded (Expired) Exc…" at bounding box center [776, 360] width 141 height 27
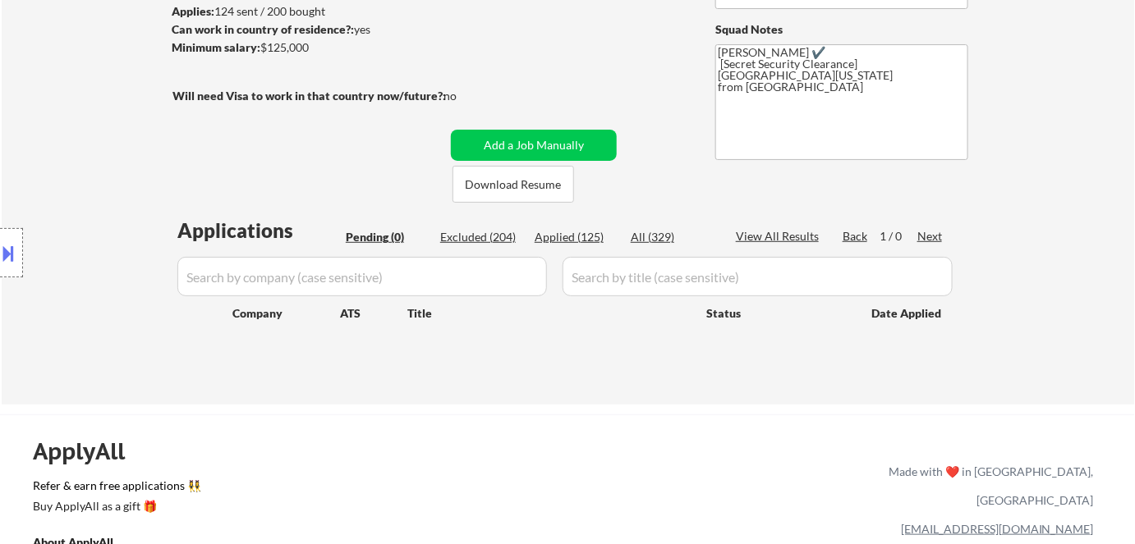
click at [562, 242] on div "Applied (125)" at bounding box center [576, 237] width 82 height 16
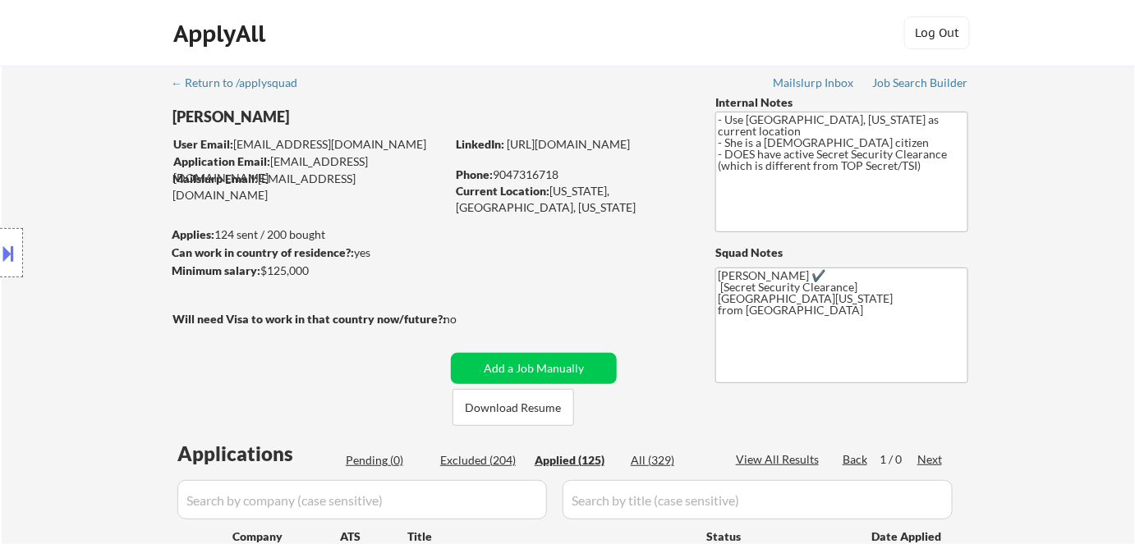
scroll to position [0, 0]
select select ""applied""
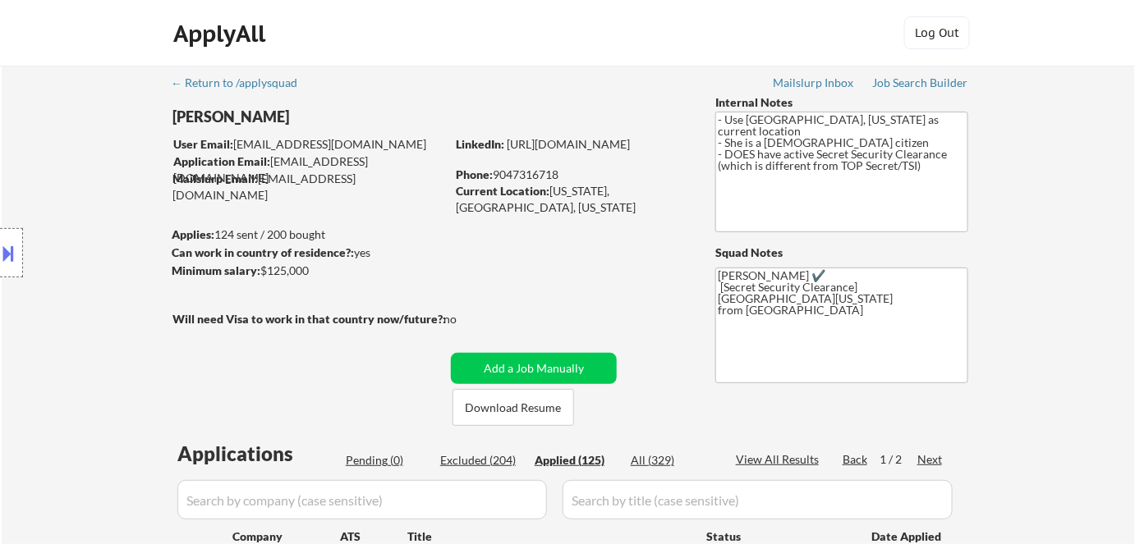
select select ""applied""
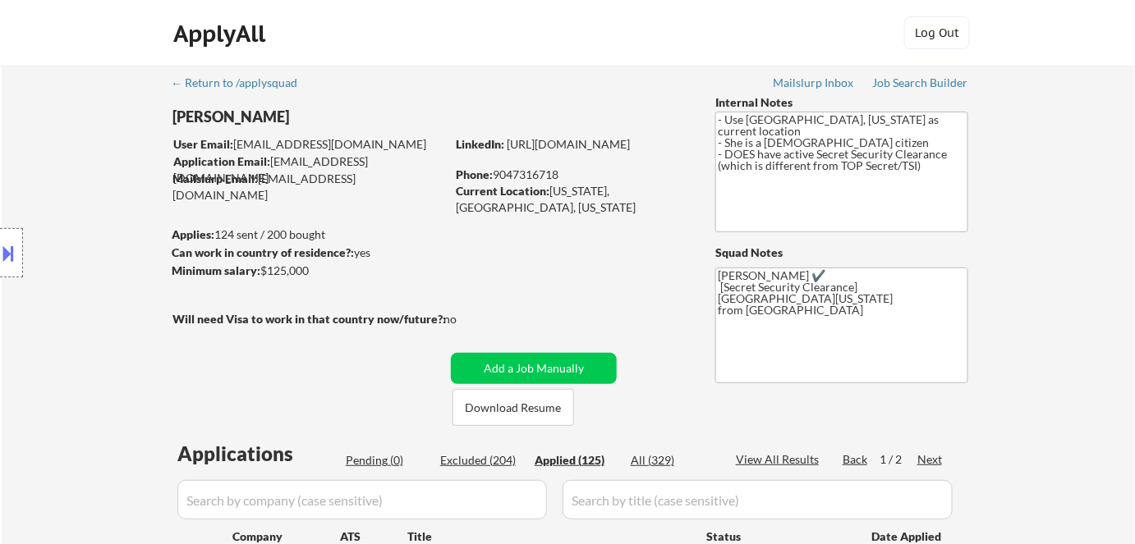
select select ""applied""
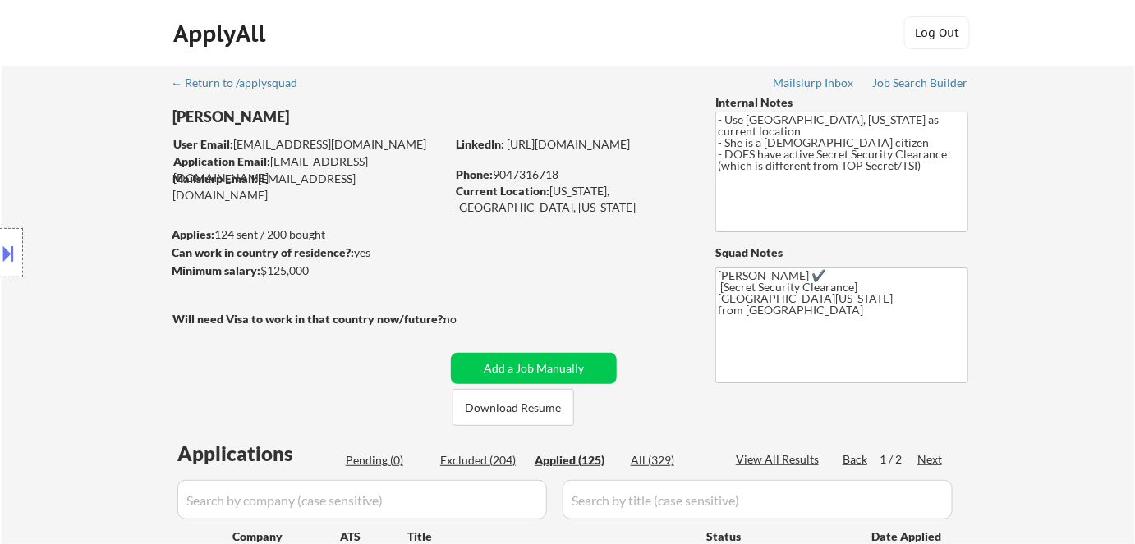
select select ""applied""
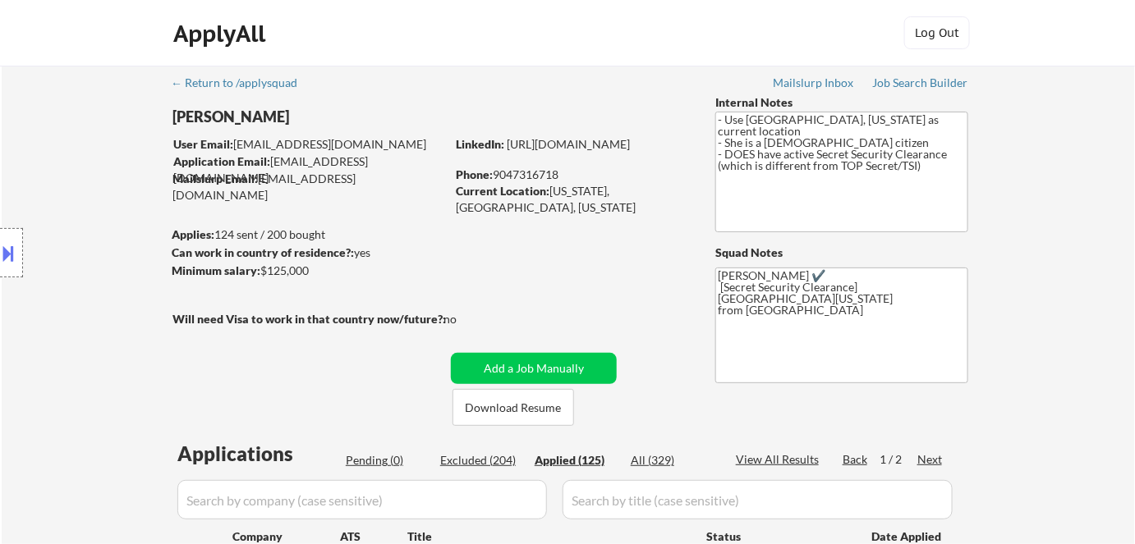
select select ""applied""
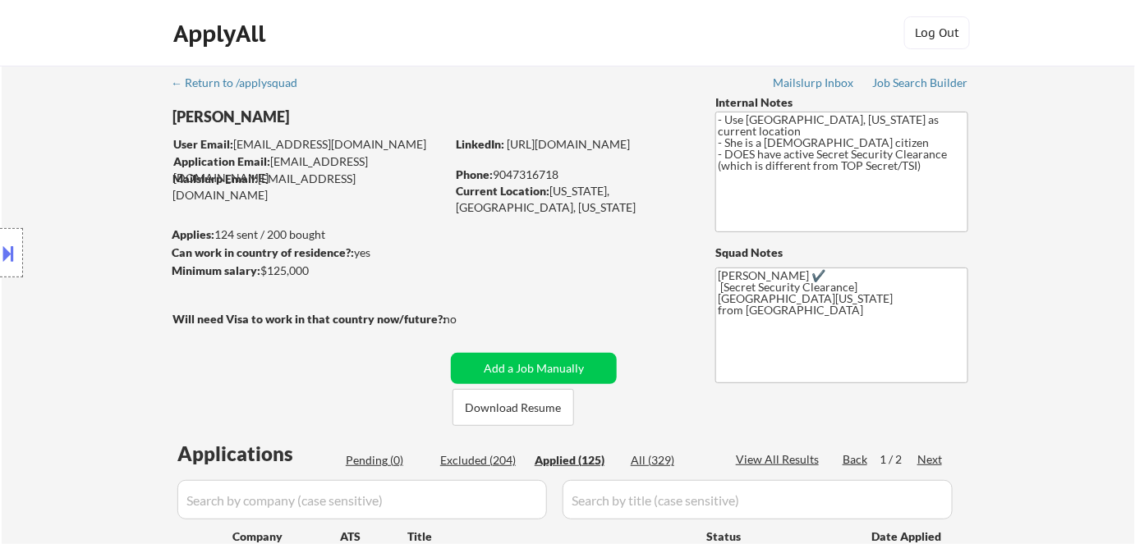
select select ""applied""
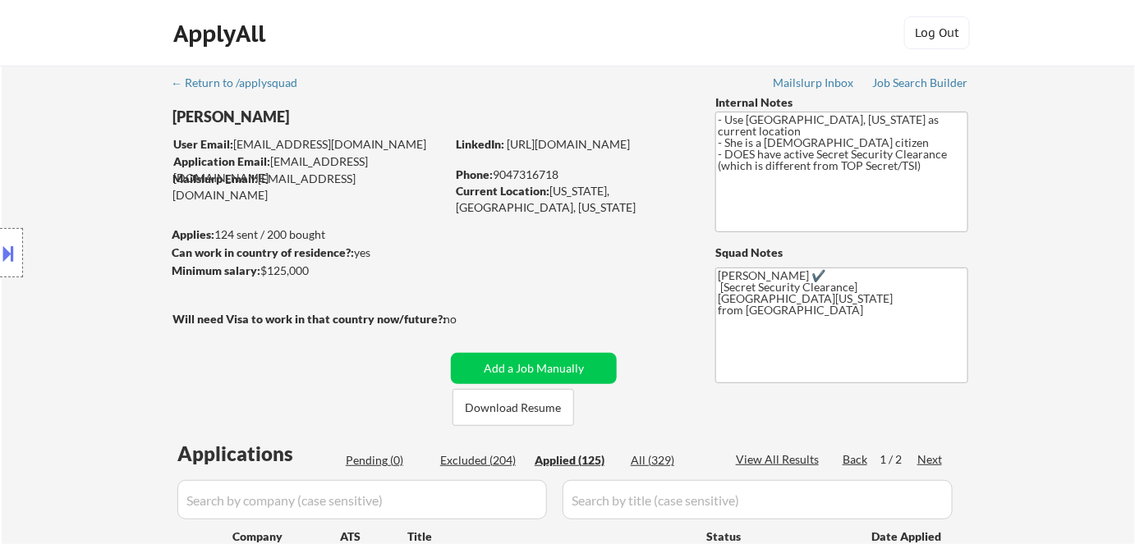
select select ""applied""
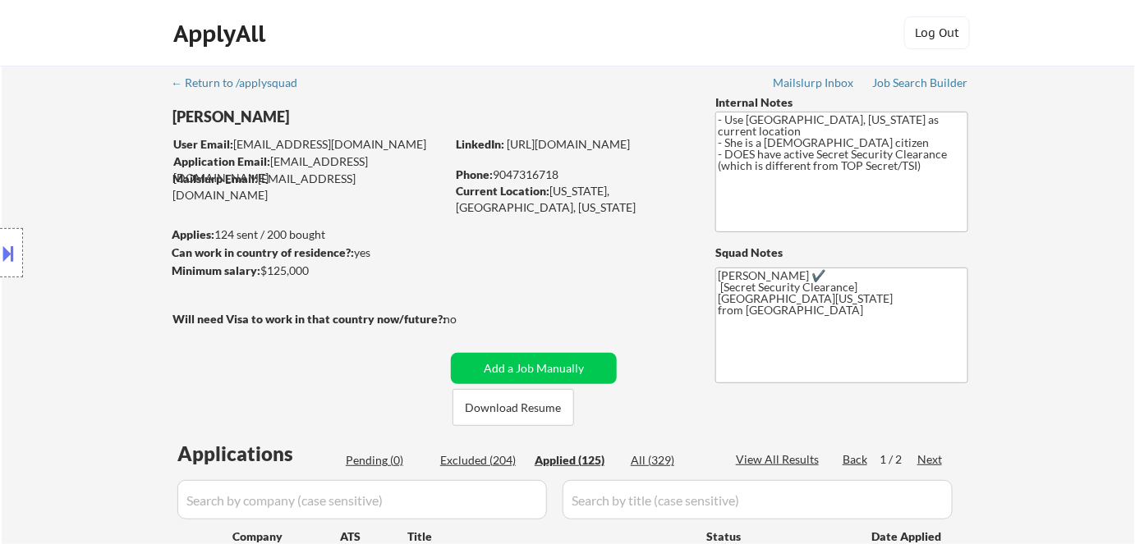
select select ""applied""
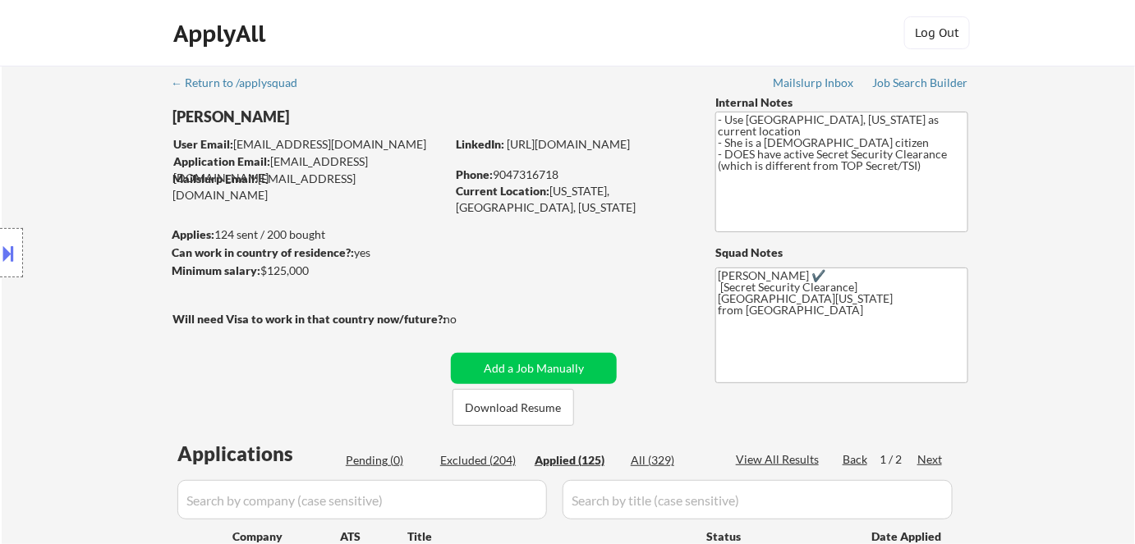
select select ""applied""
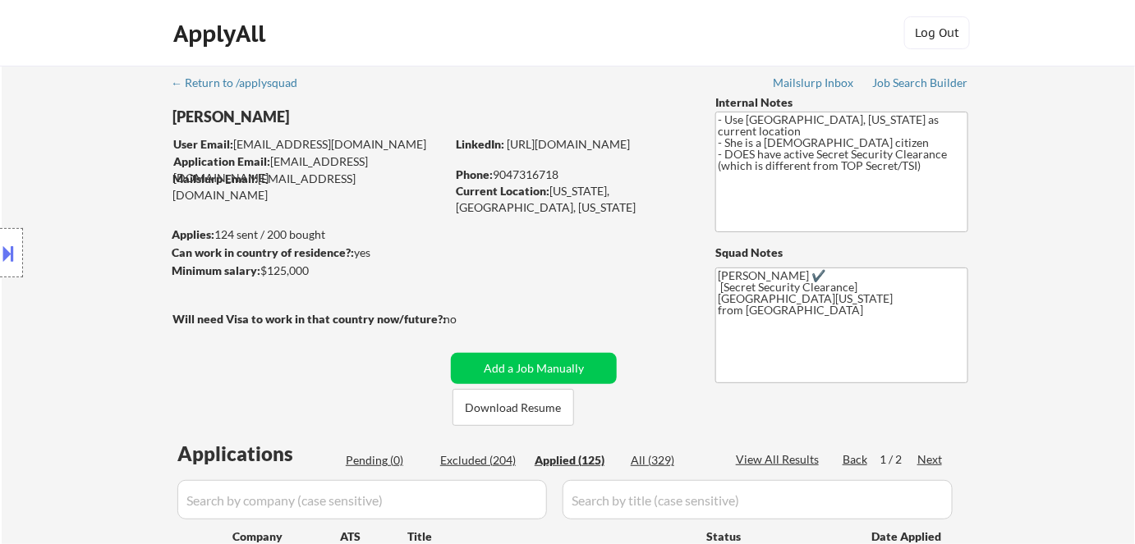
select select ""applied""
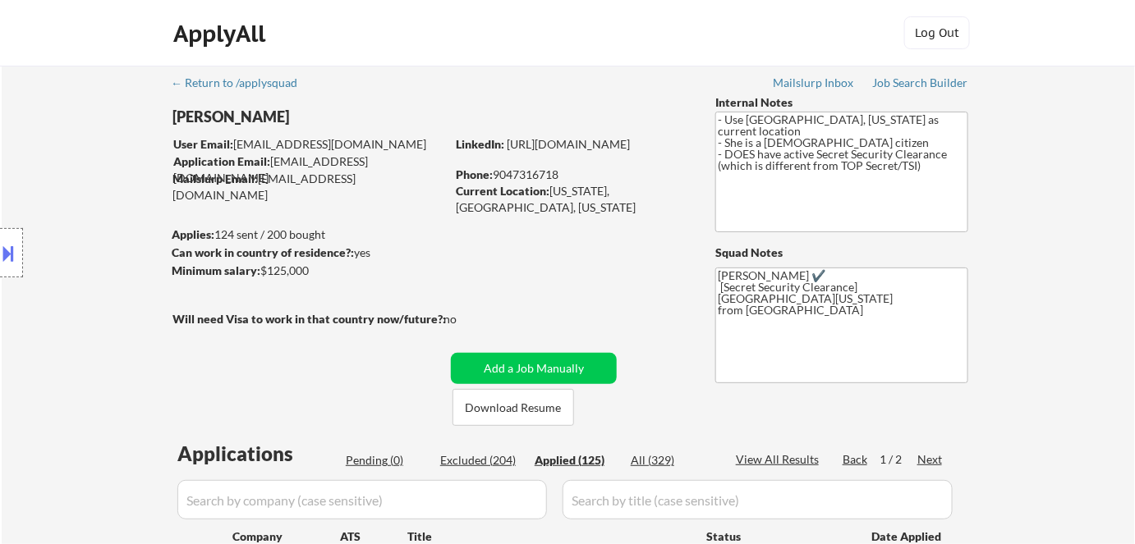
select select ""applied""
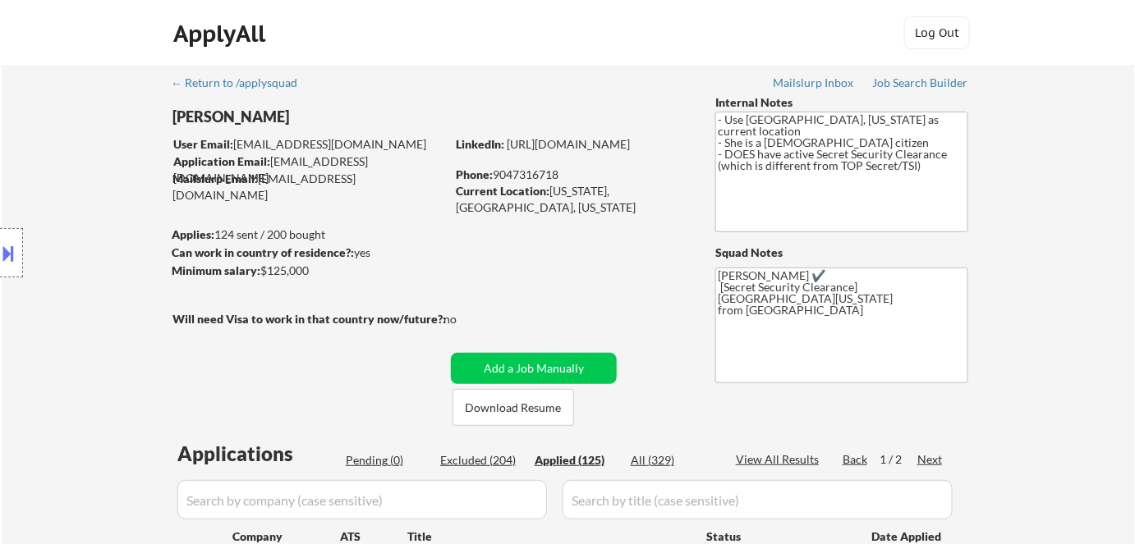
select select ""applied""
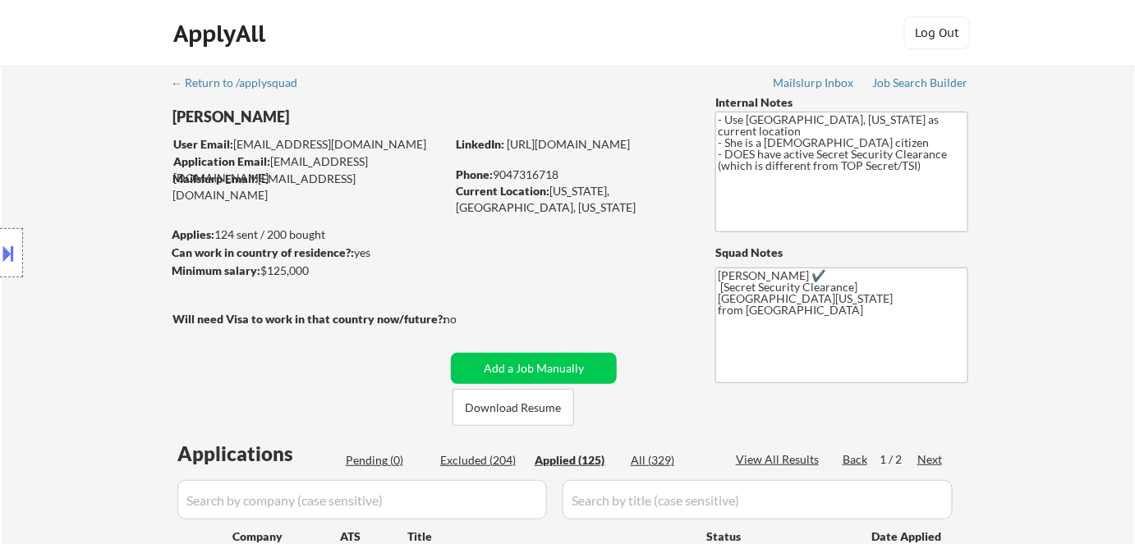
select select ""applied""
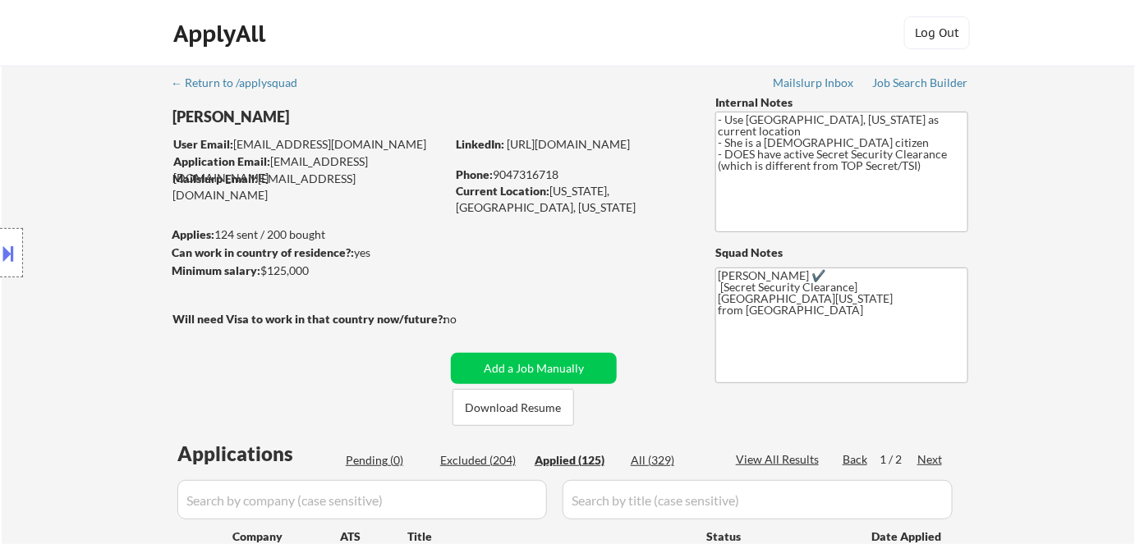
select select ""applied""
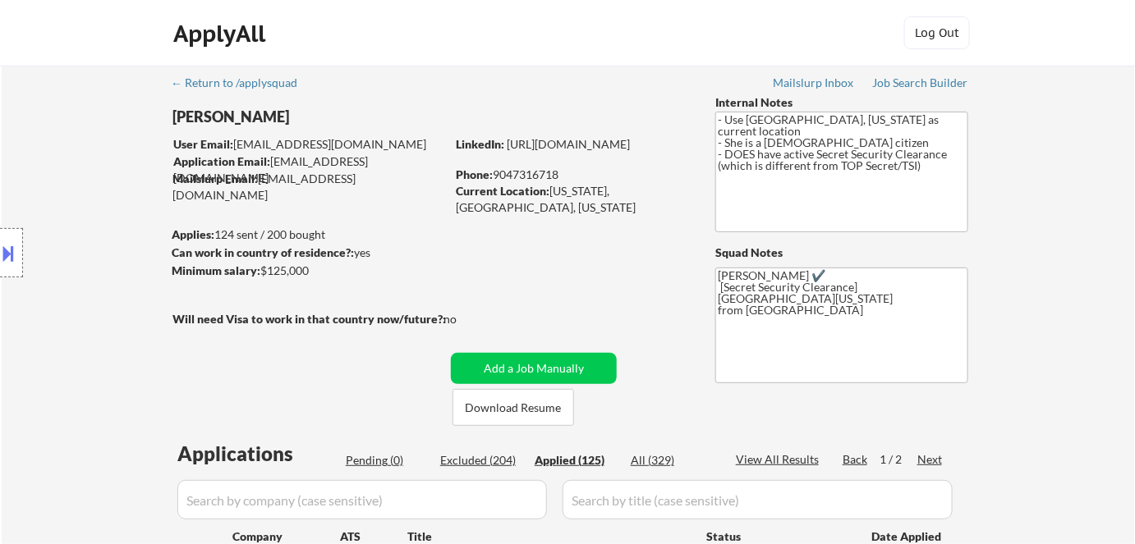
select select ""applied""
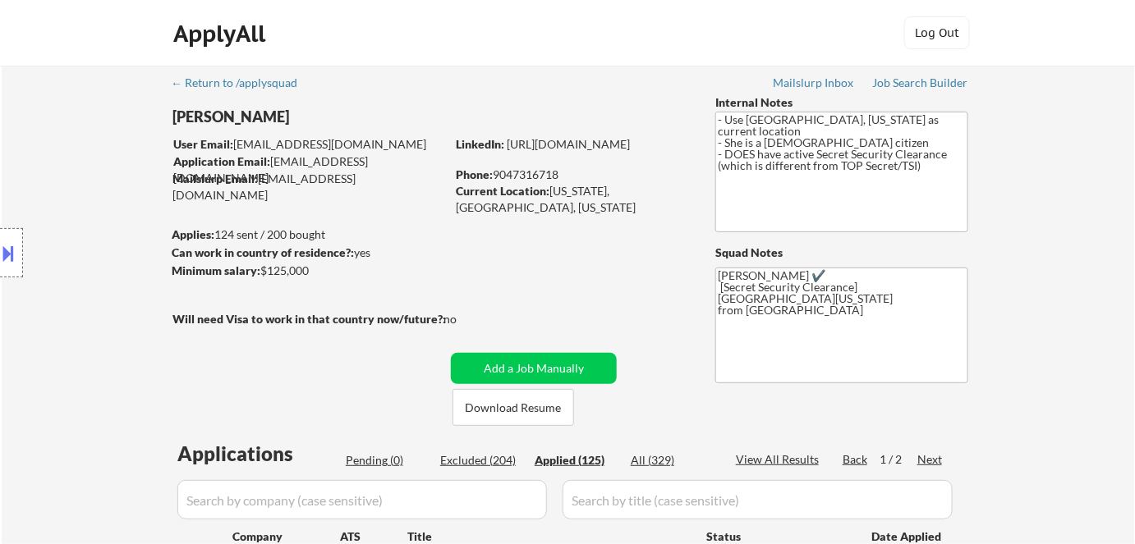
select select ""applied""
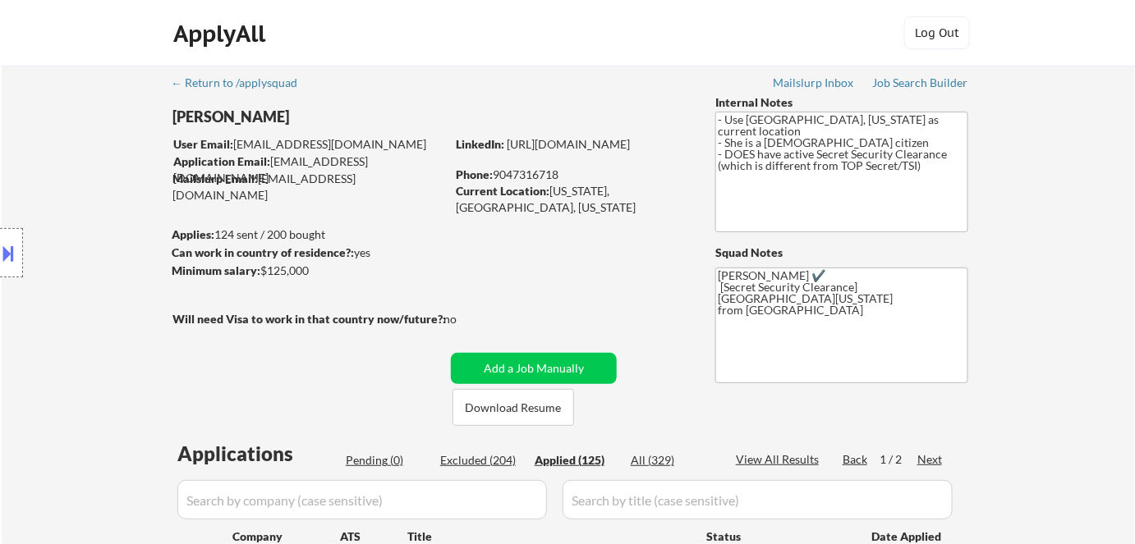
select select ""applied""
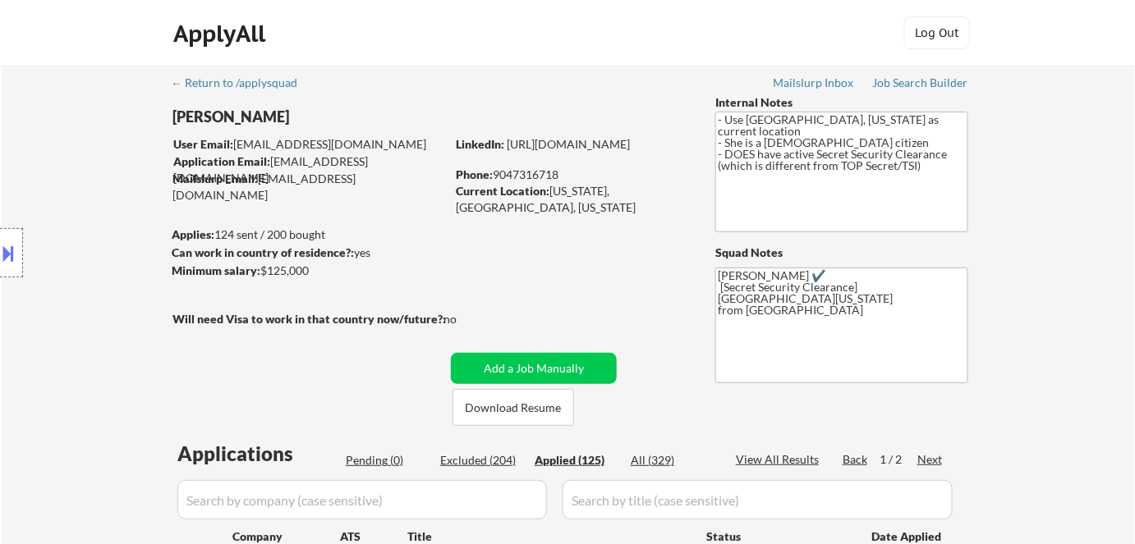
select select ""applied""
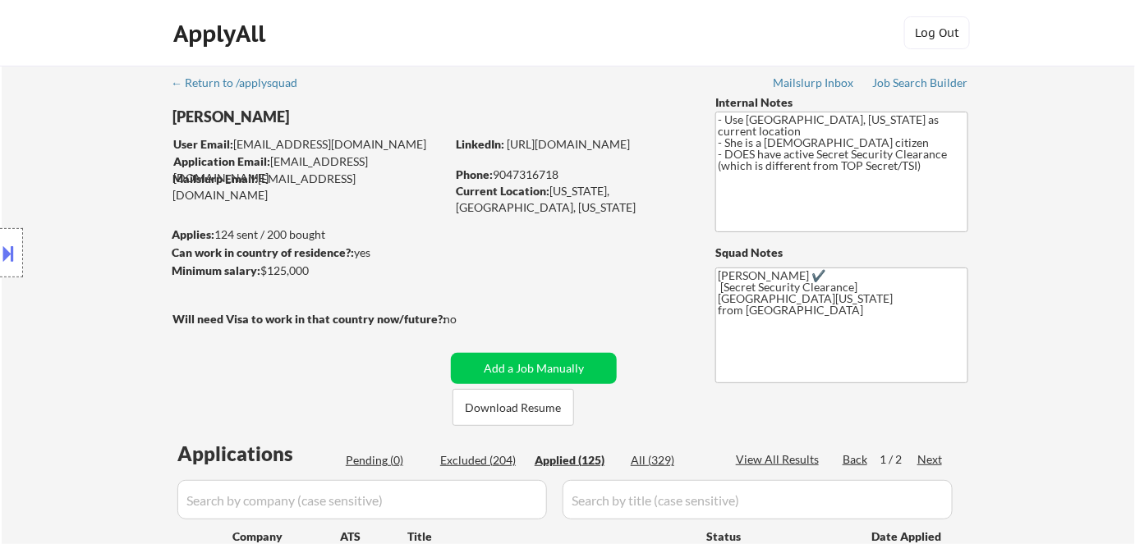
select select ""applied""
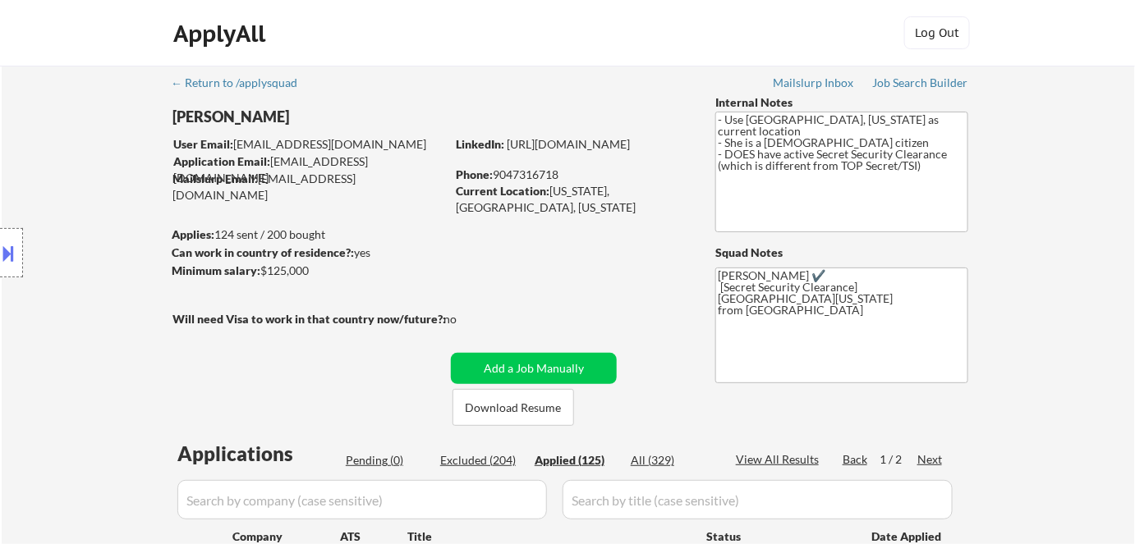
select select ""applied""
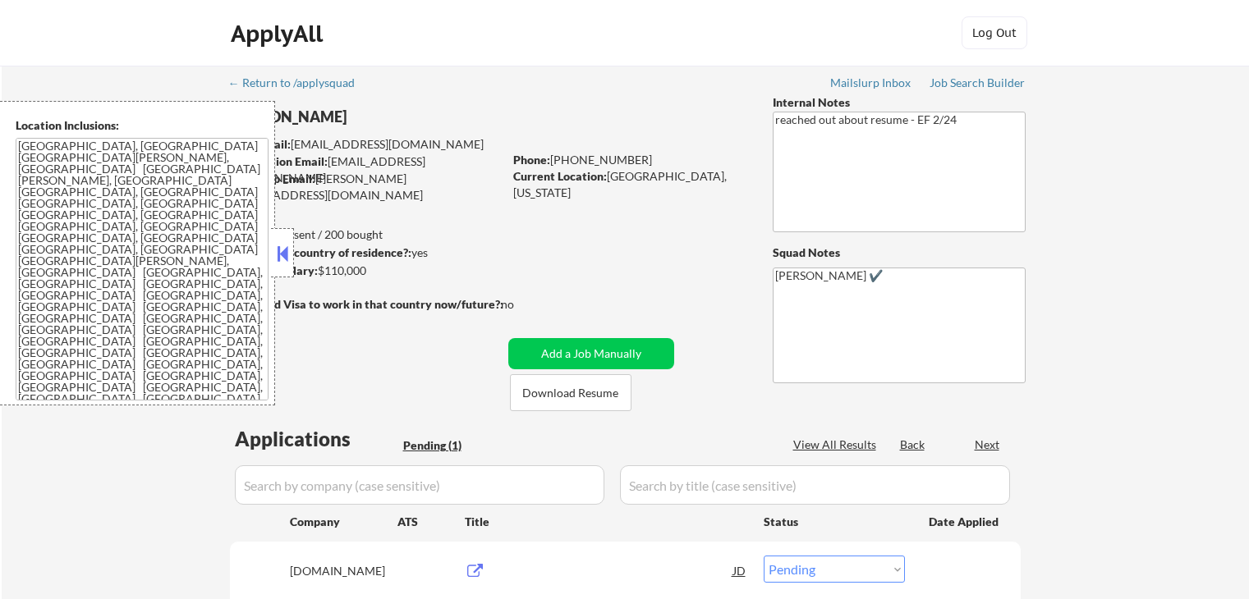
select select ""pending""
